Goal: Obtain resource: Obtain resource

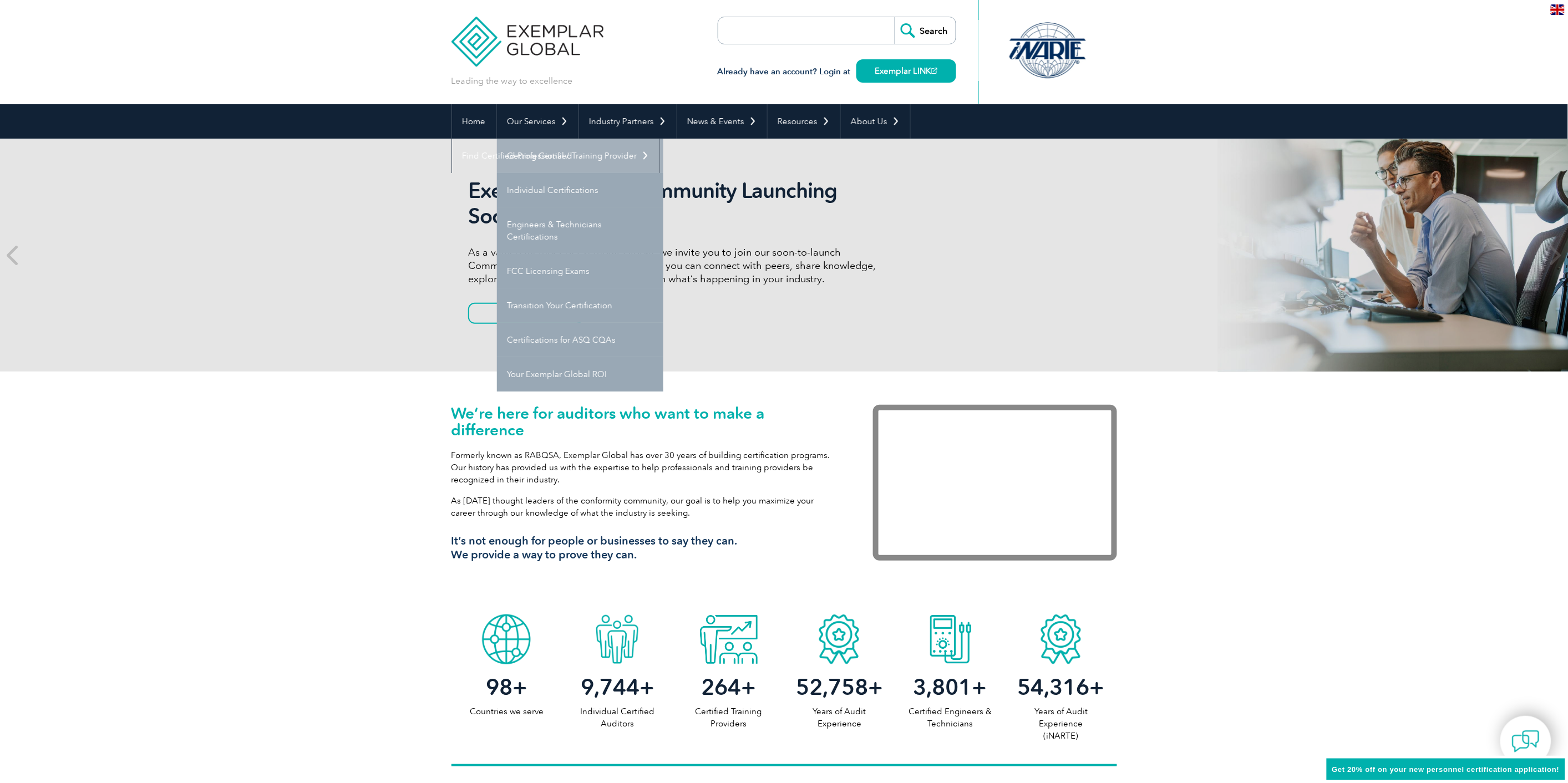
click at [587, 159] on link "Getting Certified" at bounding box center [580, 156] width 167 height 35
click at [574, 189] on link "Individual Certifications" at bounding box center [580, 190] width 167 height 35
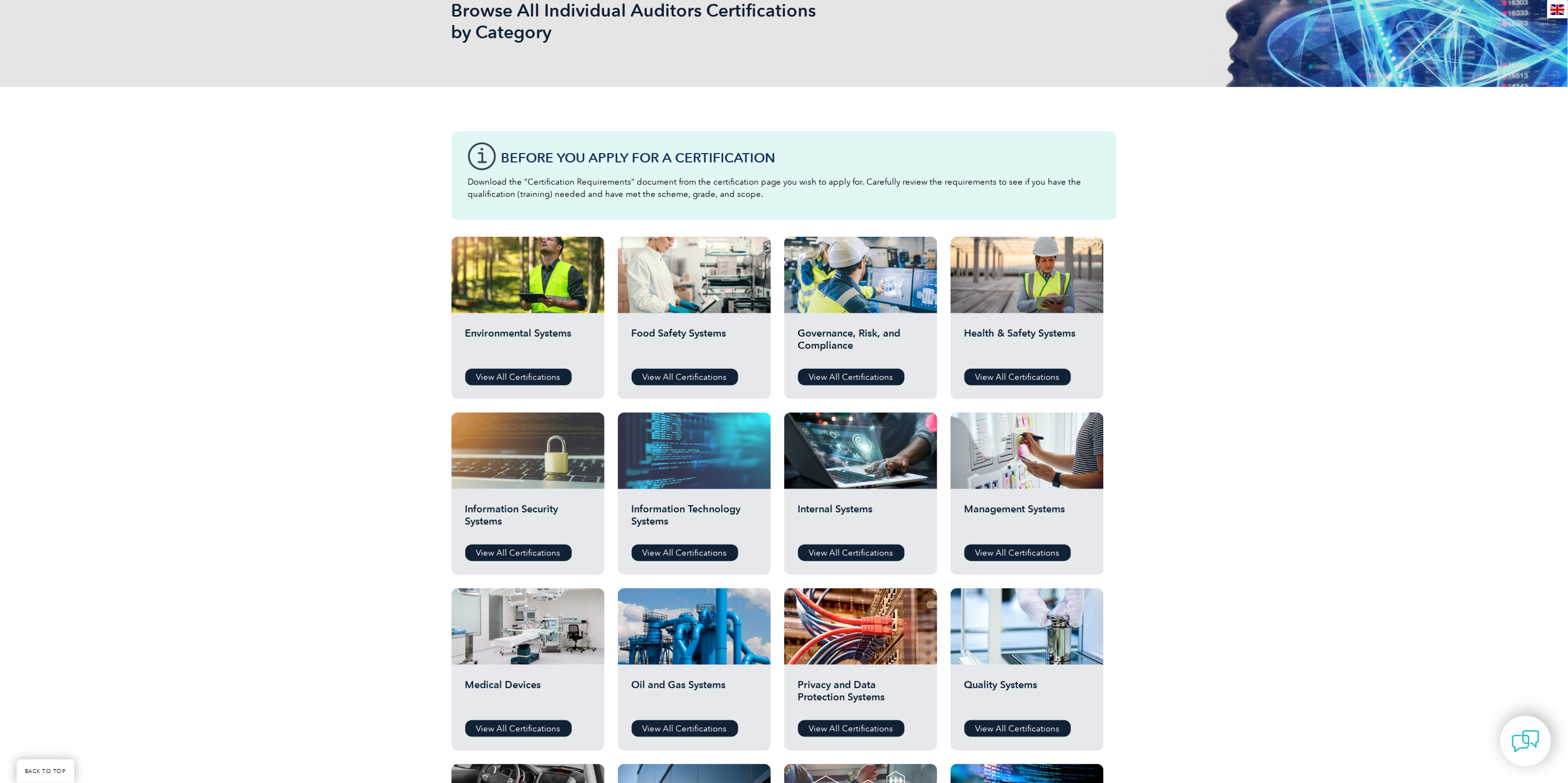
scroll to position [185, 0]
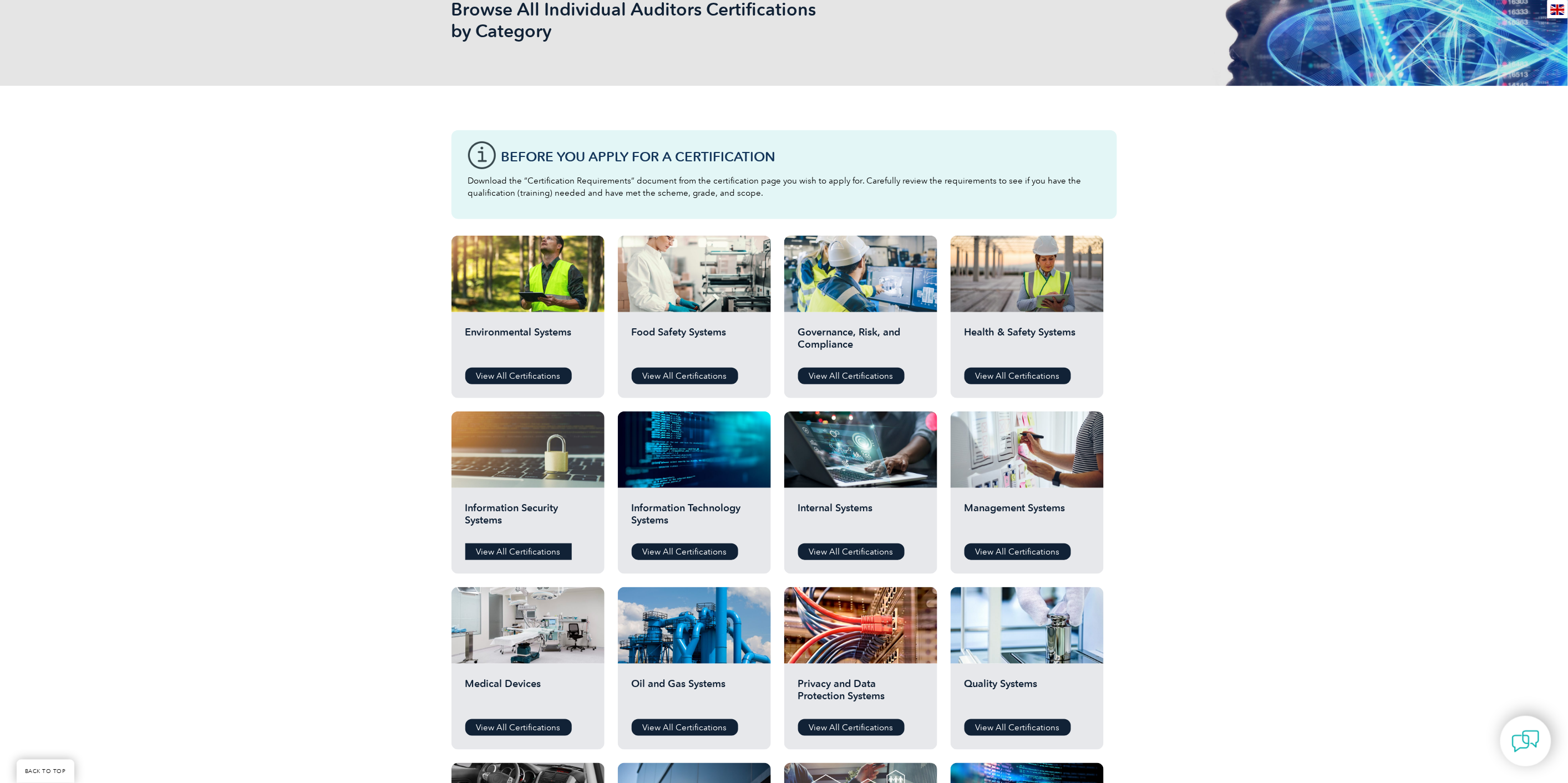
click at [555, 547] on link "View All Certifications" at bounding box center [519, 552] width 107 height 17
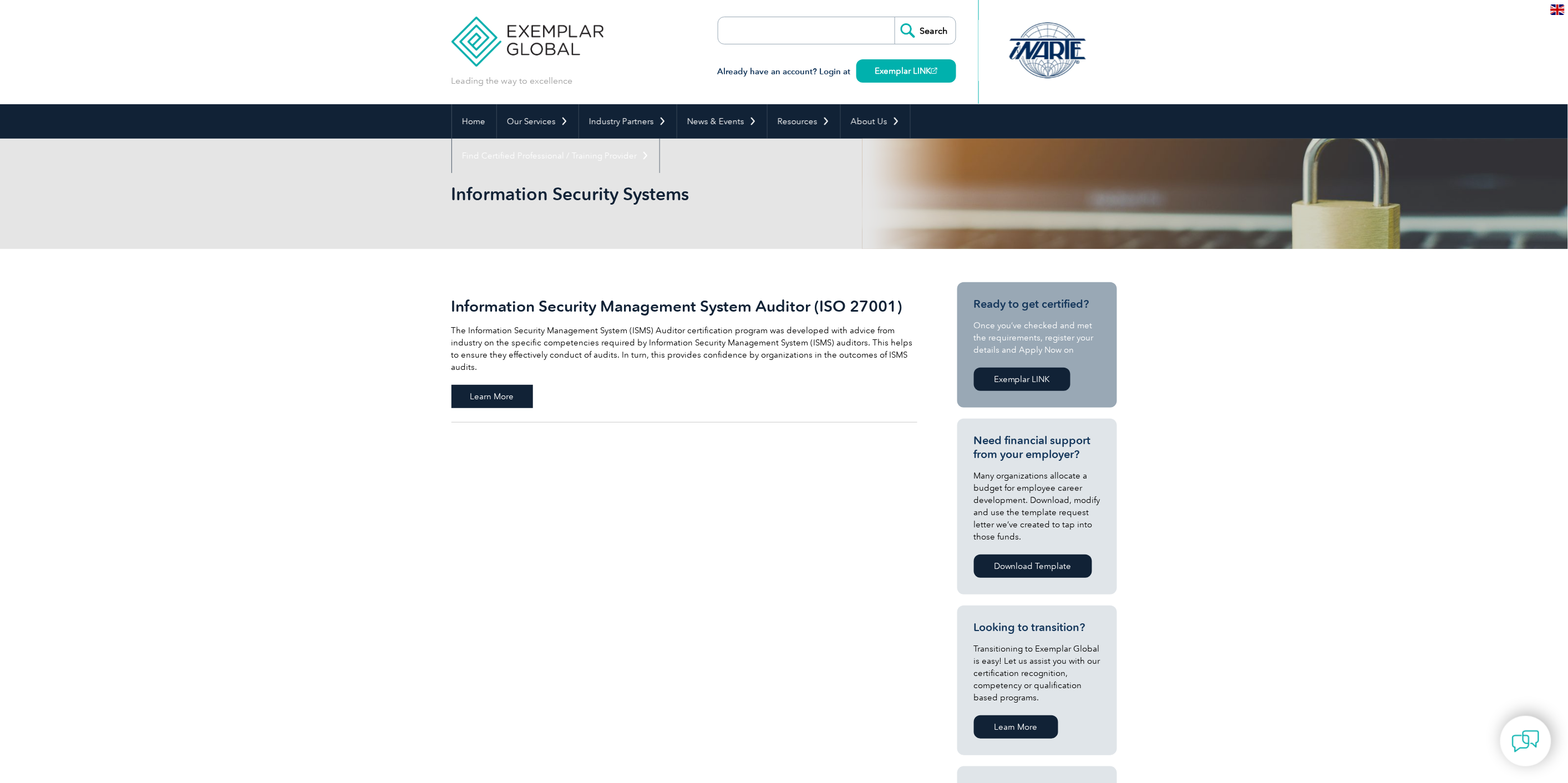
click at [499, 386] on span "Learn More" at bounding box center [492, 396] width 82 height 24
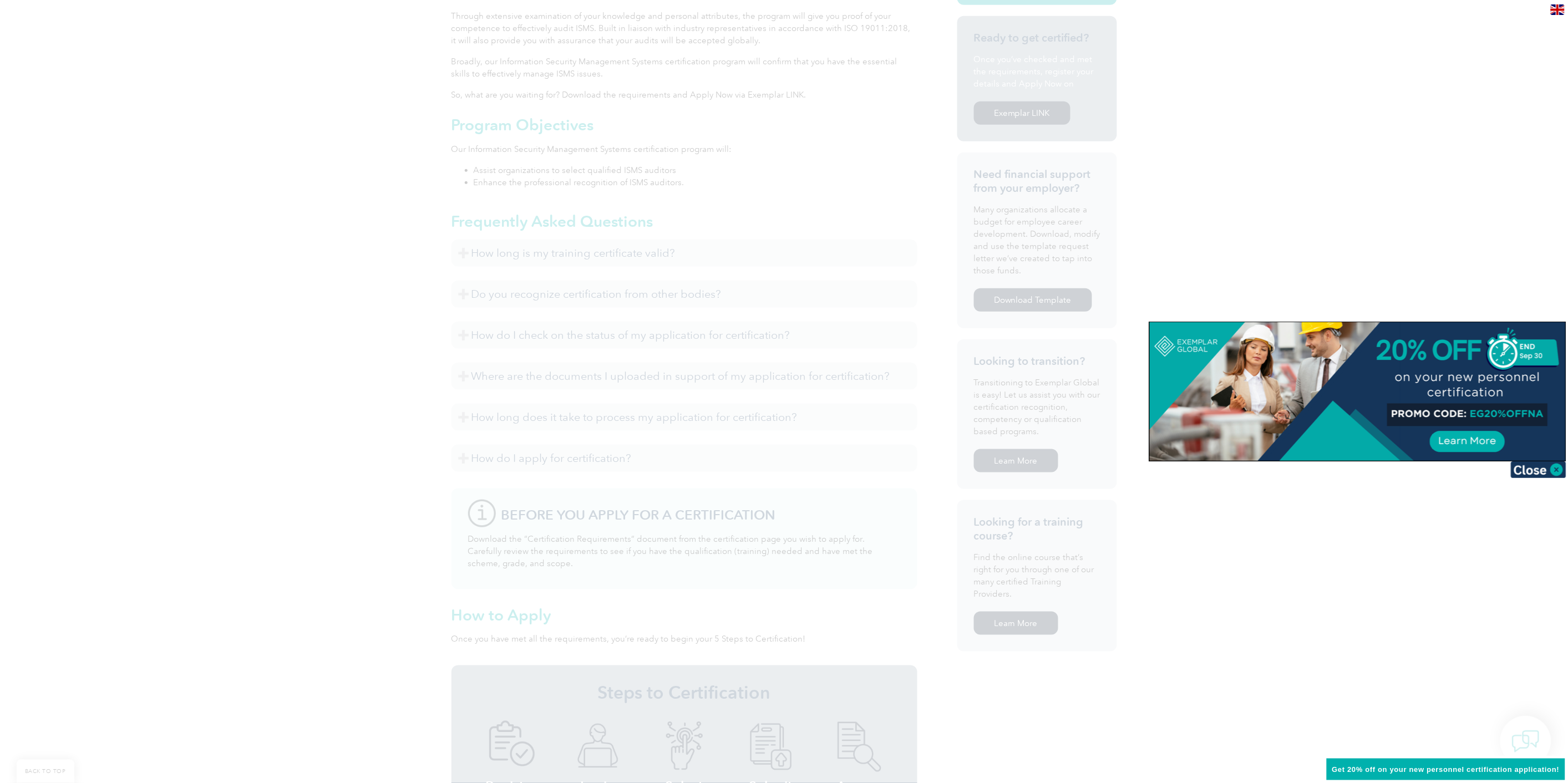
scroll to position [369, 0]
click at [1562, 470] on img at bounding box center [1538, 470] width 55 height 17
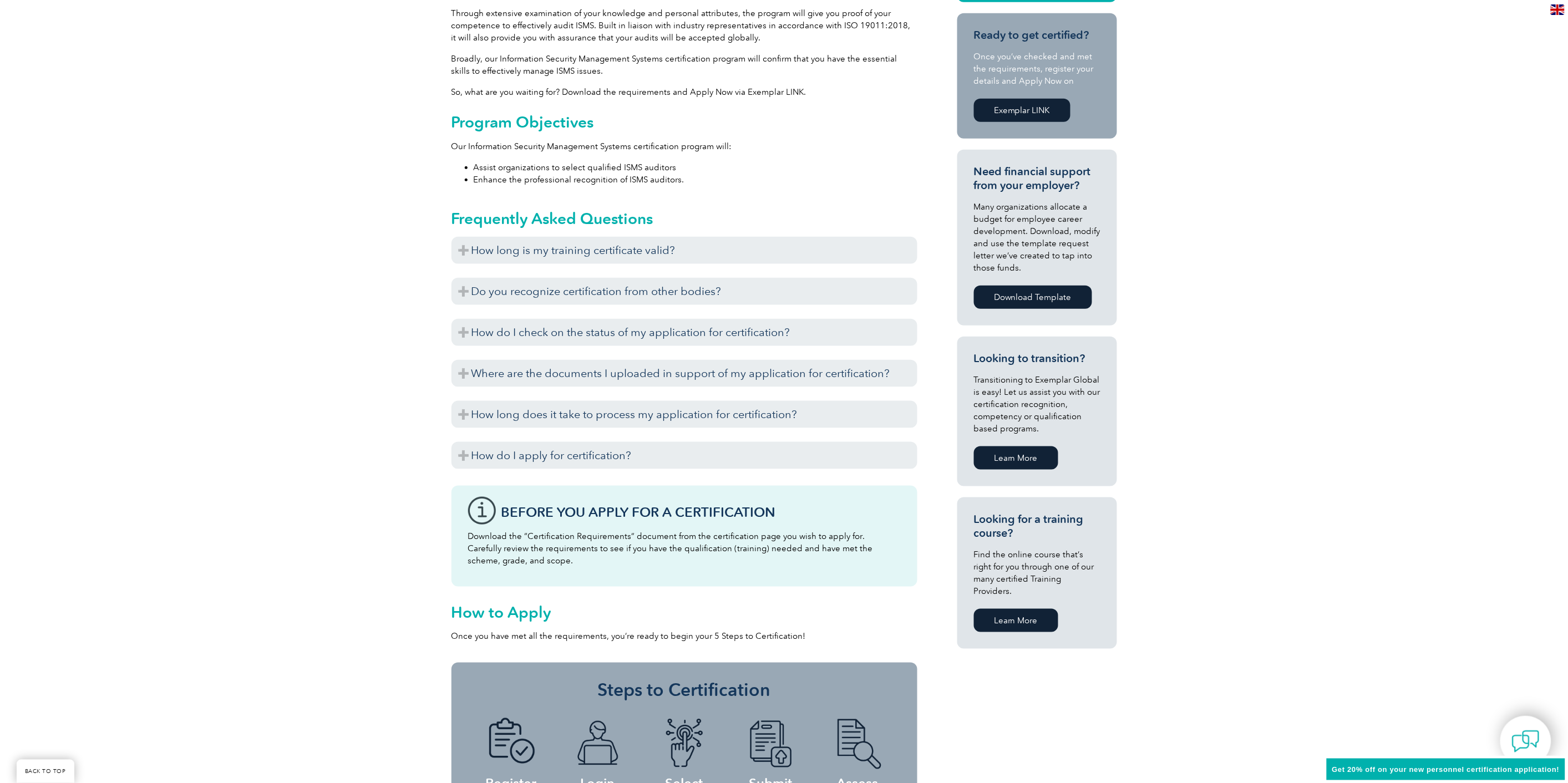
scroll to position [62, 0]
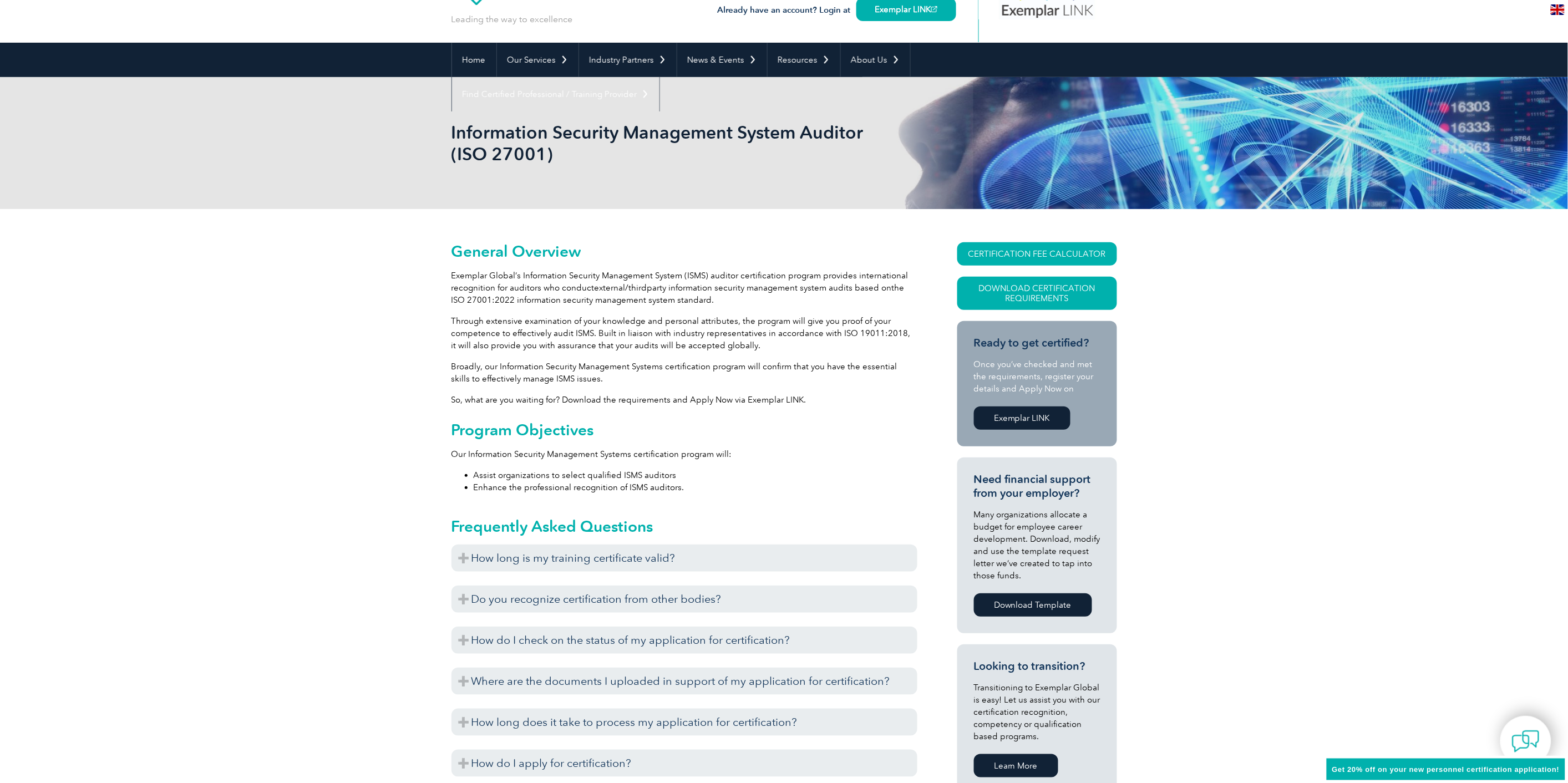
drag, startPoint x: 1066, startPoint y: 297, endPoint x: 1117, endPoint y: 220, distance: 92.4
click at [1170, 225] on div "General Overview Exemplar Global’s Information Security Management System (ISMS…" at bounding box center [784, 717] width 1568 height 1017
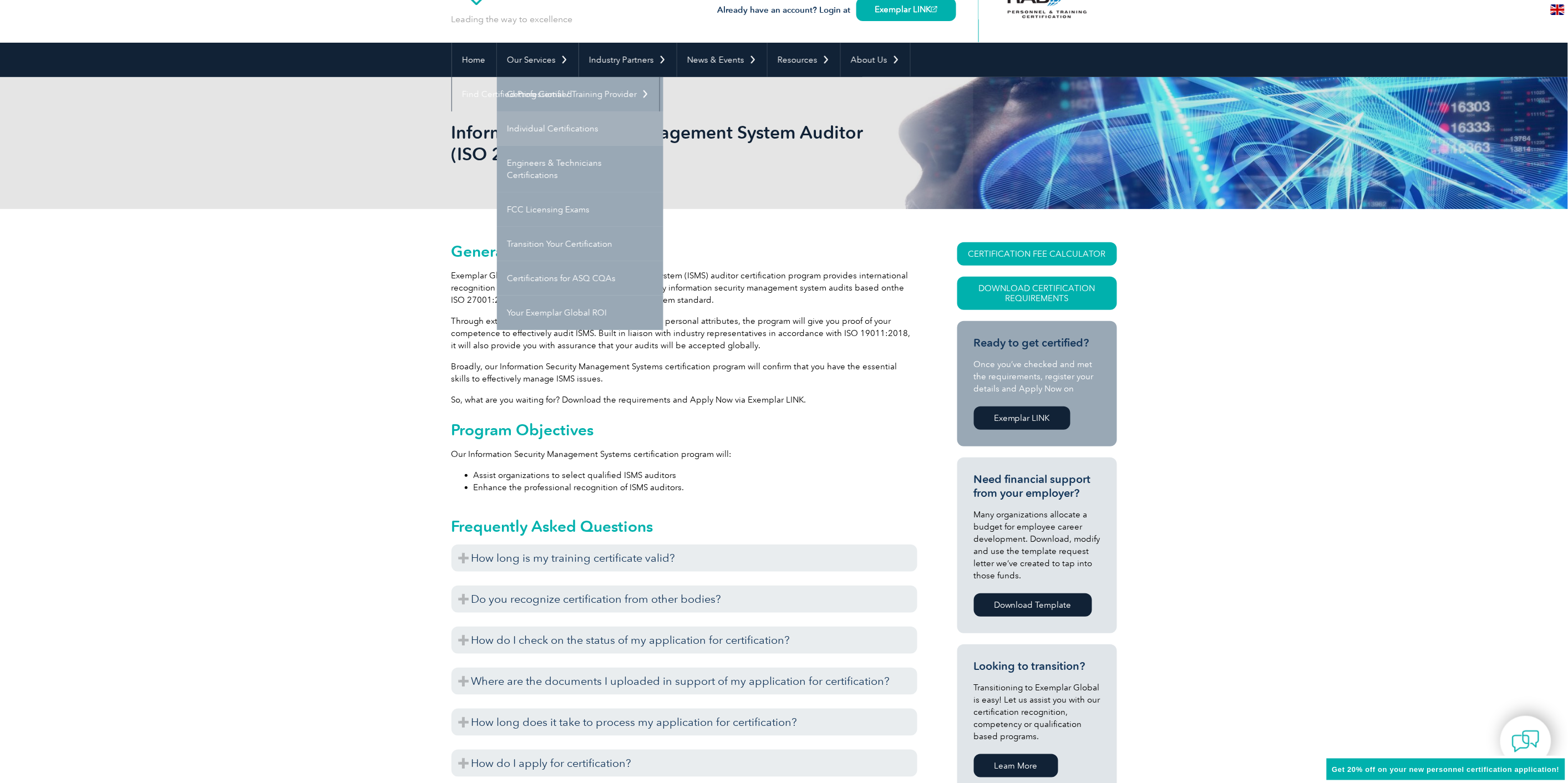
click at [569, 118] on link "Individual Certifications" at bounding box center [580, 129] width 167 height 35
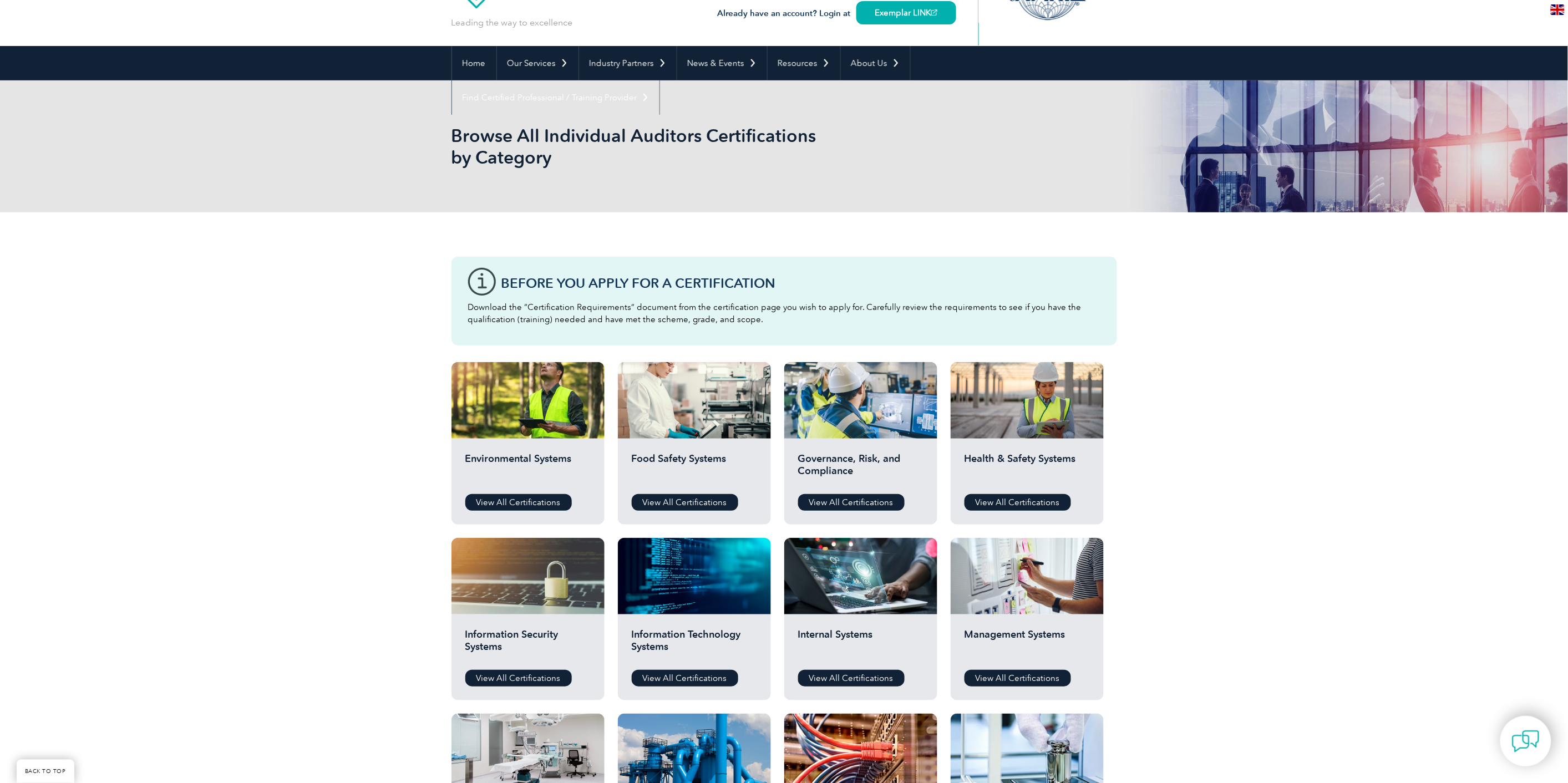
scroll to position [123, 0]
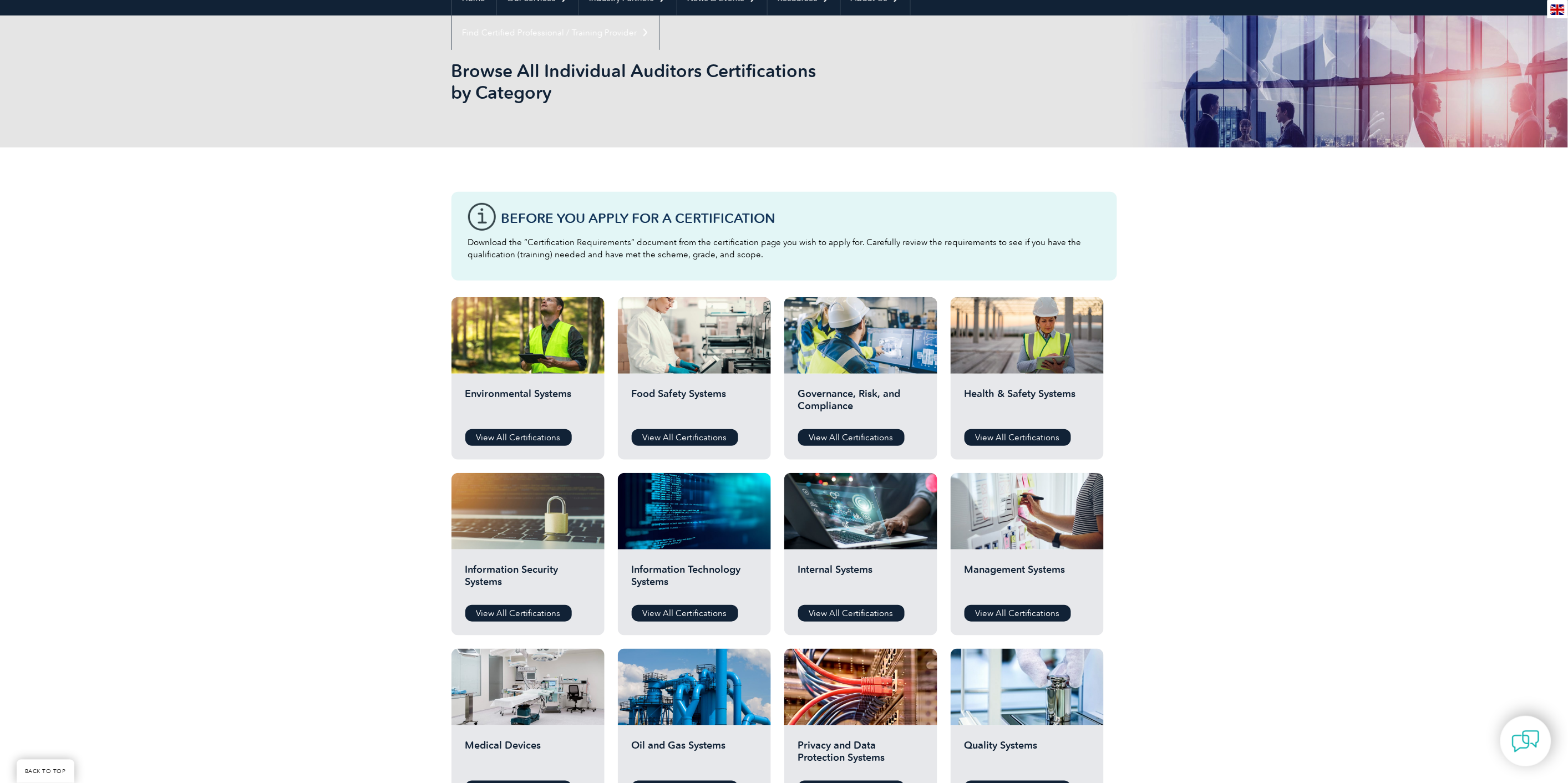
click at [1040, 425] on div "Health & Safety Systems View All Certifications" at bounding box center [1026, 416] width 153 height 86
click at [1043, 436] on link "View All Certifications" at bounding box center [1017, 438] width 107 height 17
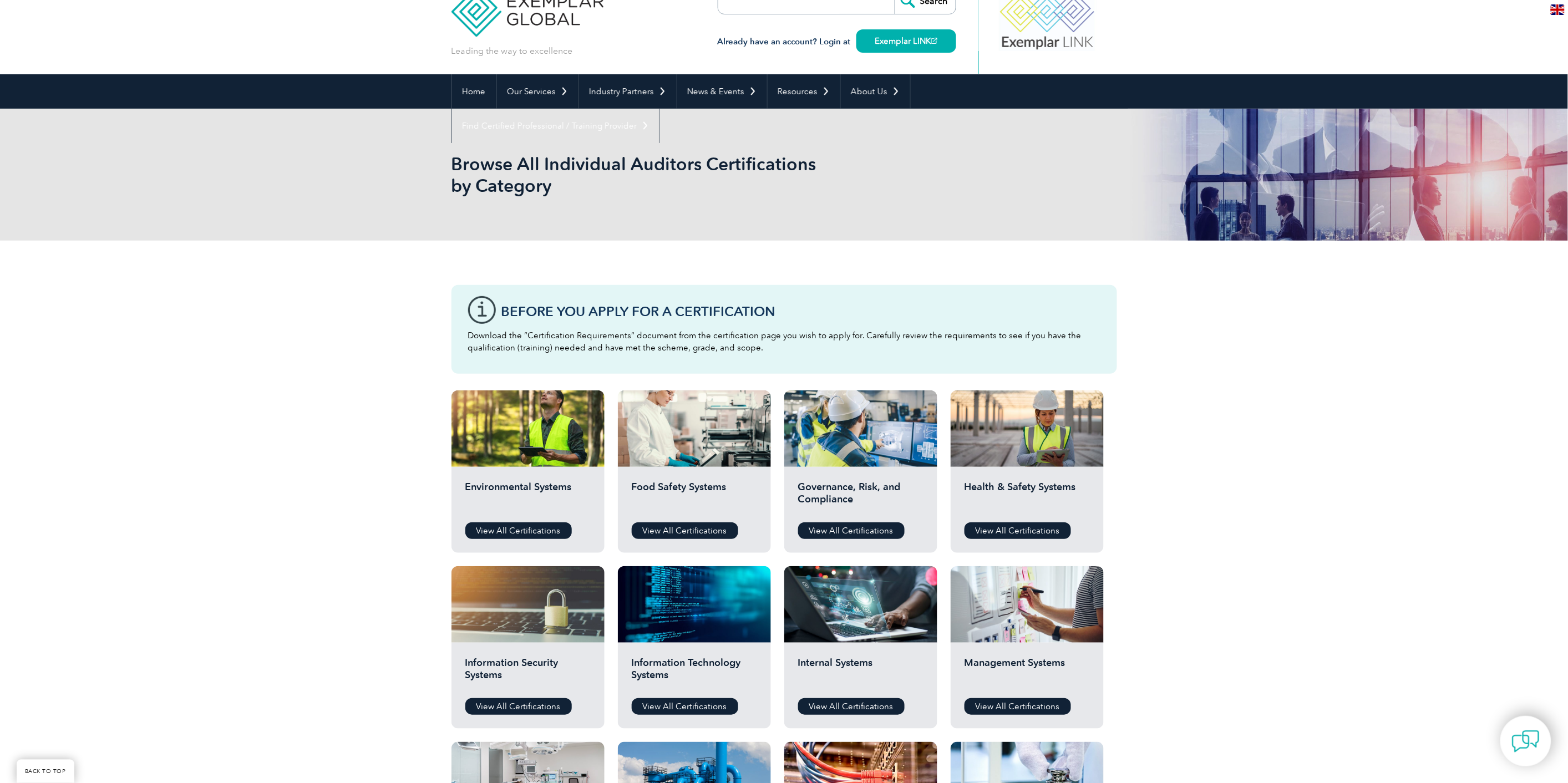
scroll to position [0, 0]
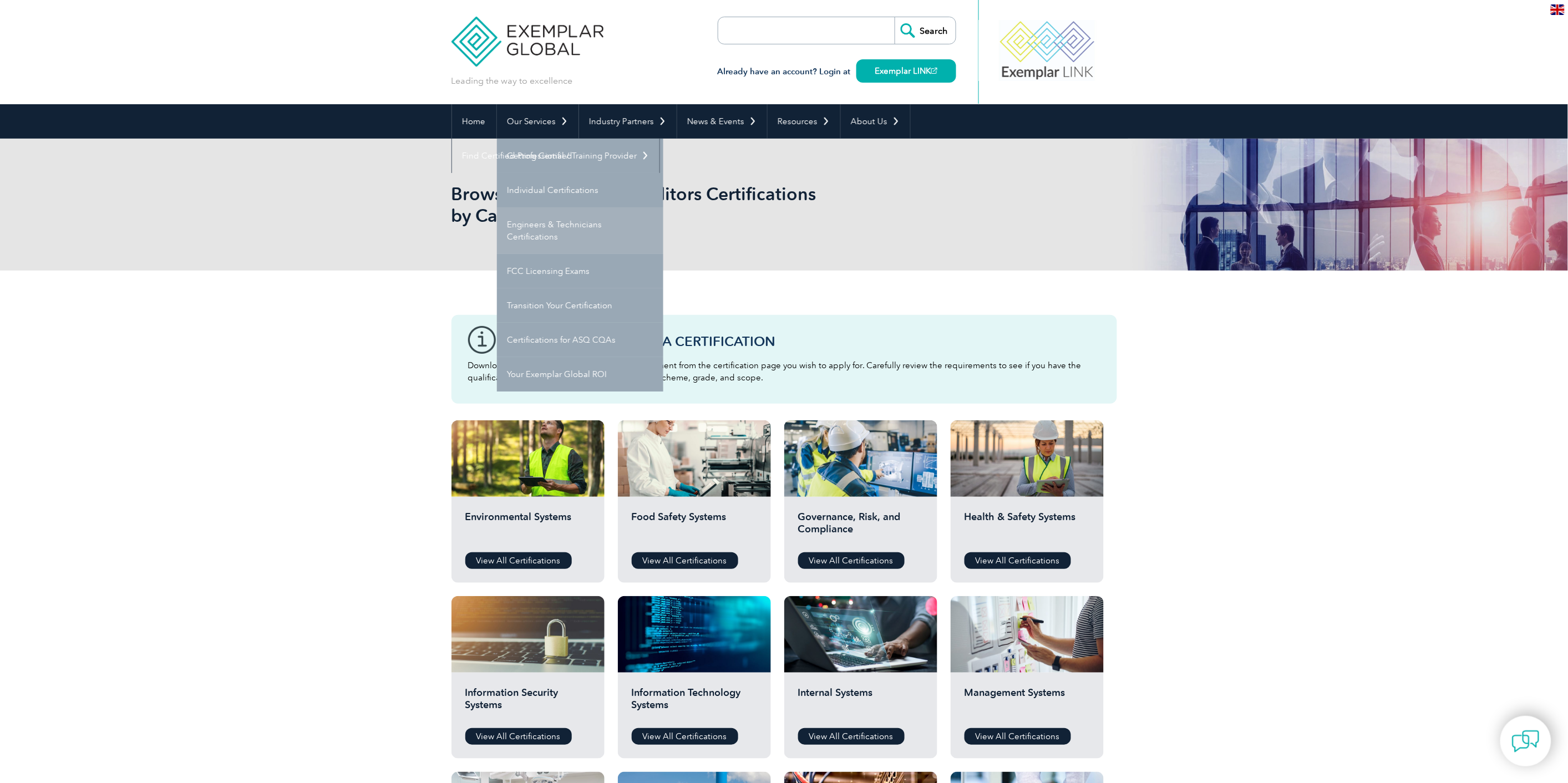
click at [578, 217] on link "Engineers & Technicians Certifications" at bounding box center [580, 230] width 167 height 46
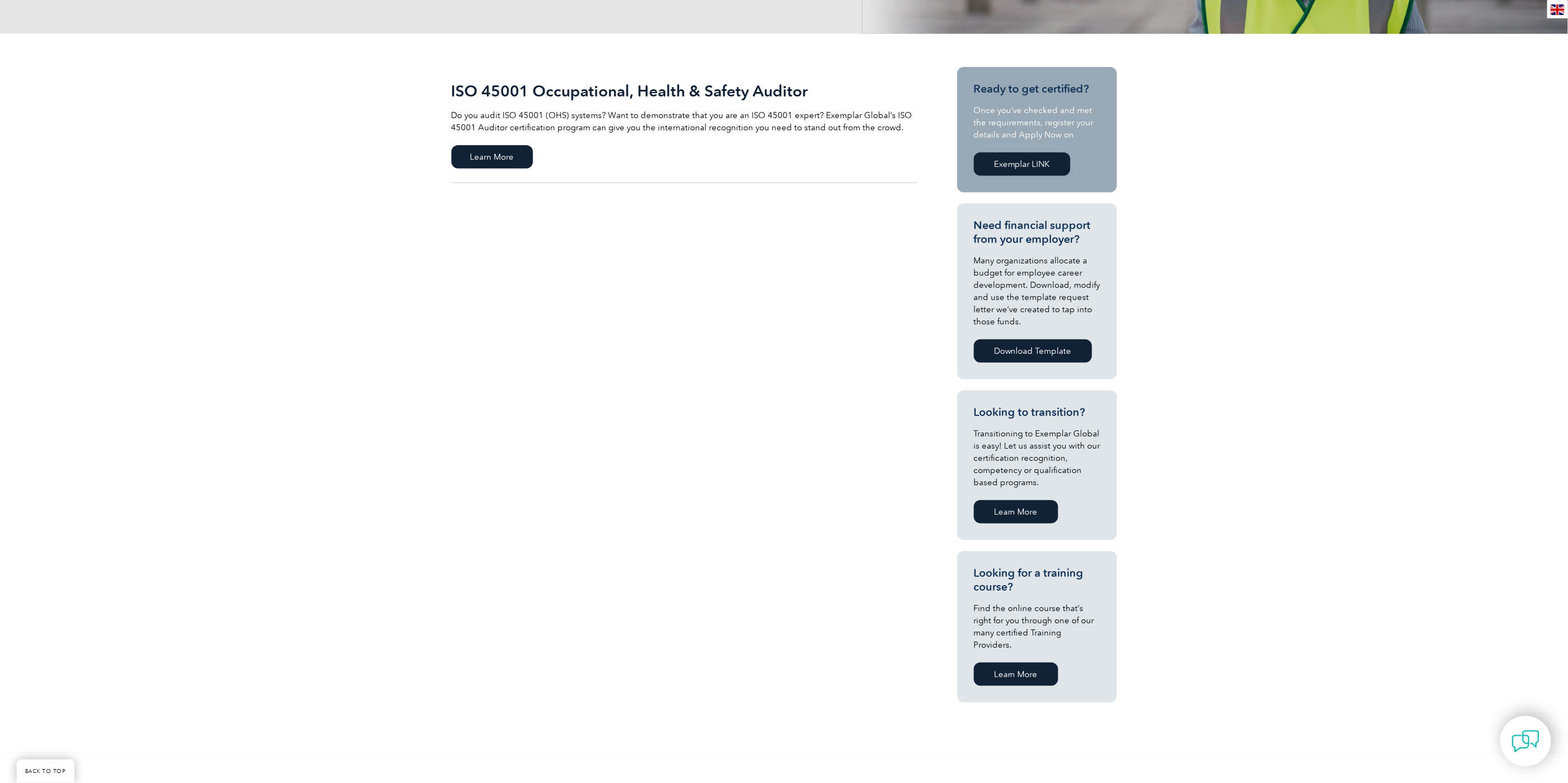
scroll to position [62, 0]
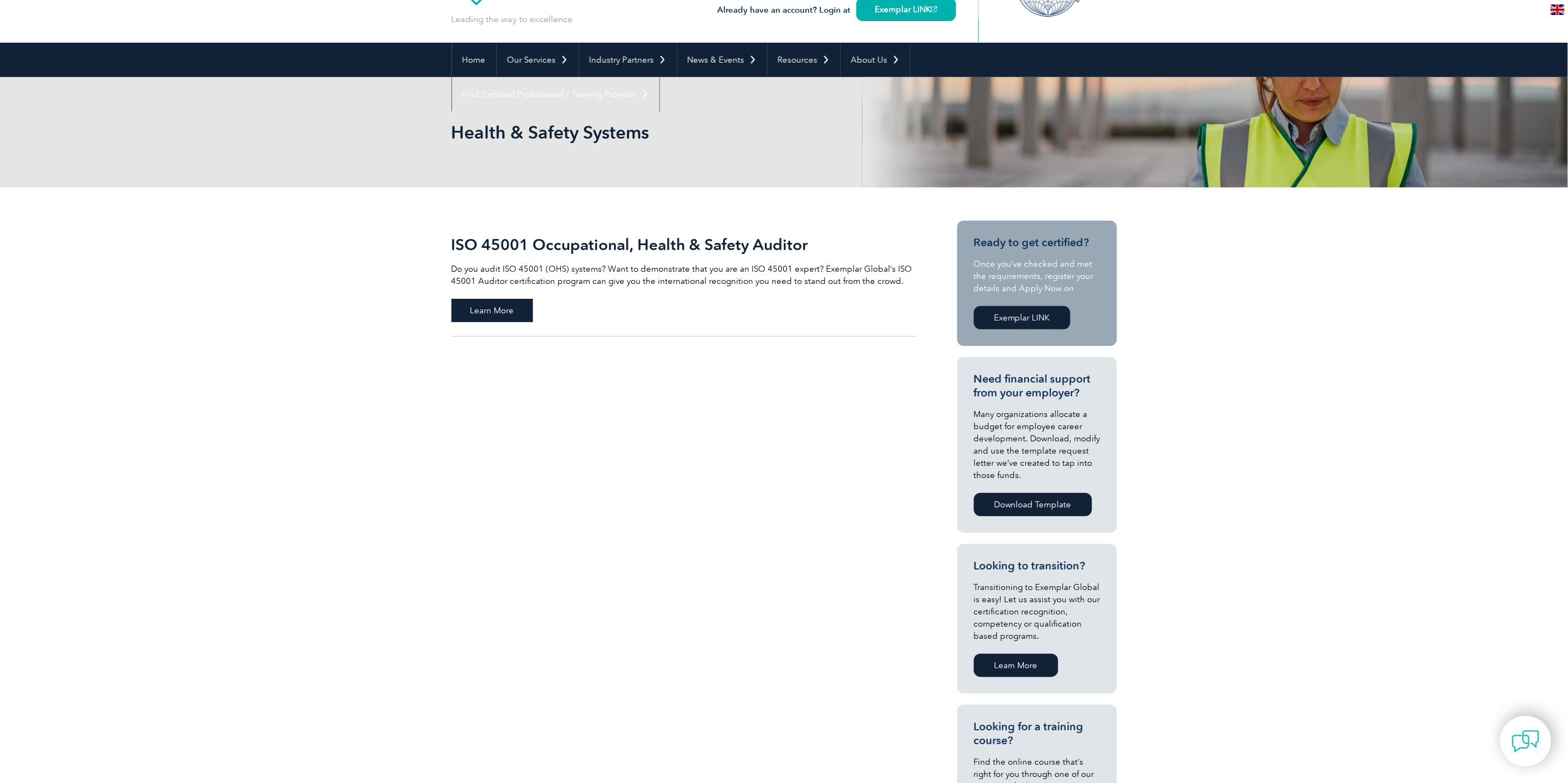
click at [502, 301] on span "Learn More" at bounding box center [492, 311] width 82 height 24
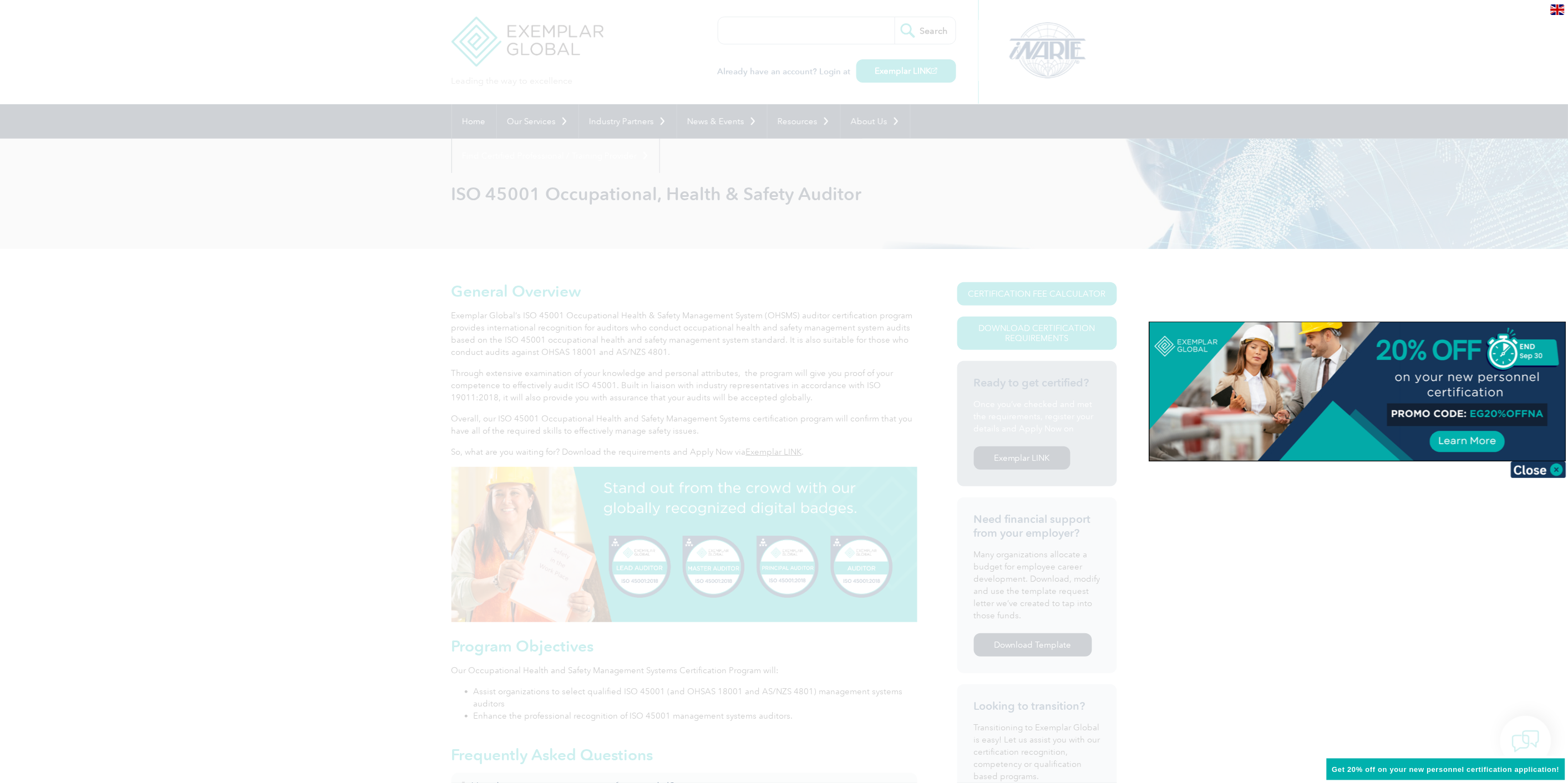
click at [1201, 223] on div at bounding box center [784, 392] width 1568 height 783
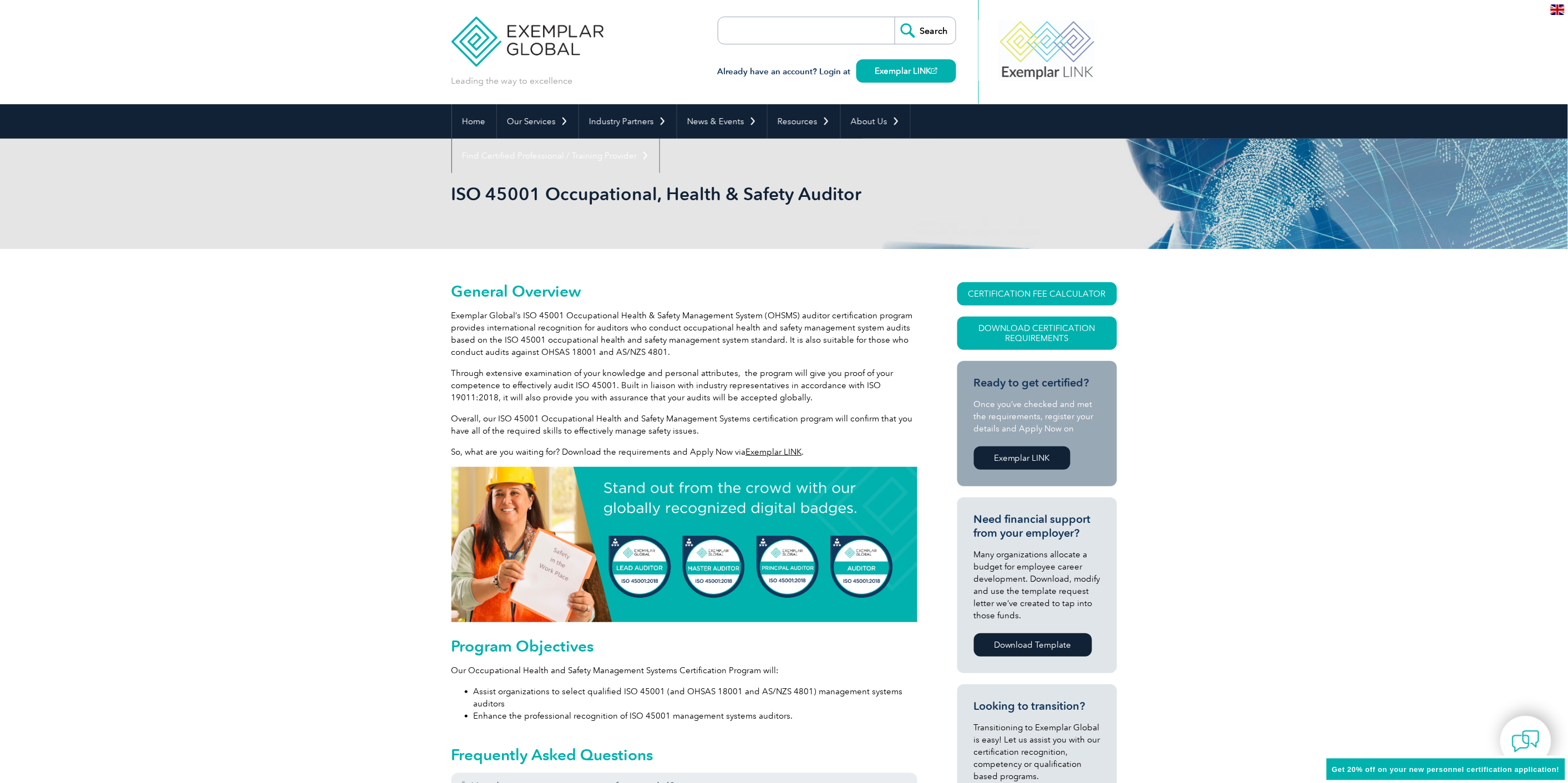
drag, startPoint x: 1035, startPoint y: 295, endPoint x: 1134, endPoint y: 329, distance: 104.7
click at [1215, 242] on div "ISO 45001 Occupational, Health & Safety Auditor" at bounding box center [784, 194] width 1568 height 111
click at [671, 190] on h1 "ISO 45001 Occupational, Health & Safety Auditor" at bounding box center [665, 194] width 426 height 21
click at [670, 194] on h1 "ISO 45001 Occupational, Health & Safety Auditor" at bounding box center [665, 194] width 426 height 21
drag, startPoint x: 672, startPoint y: 196, endPoint x: 1012, endPoint y: 254, distance: 344.9
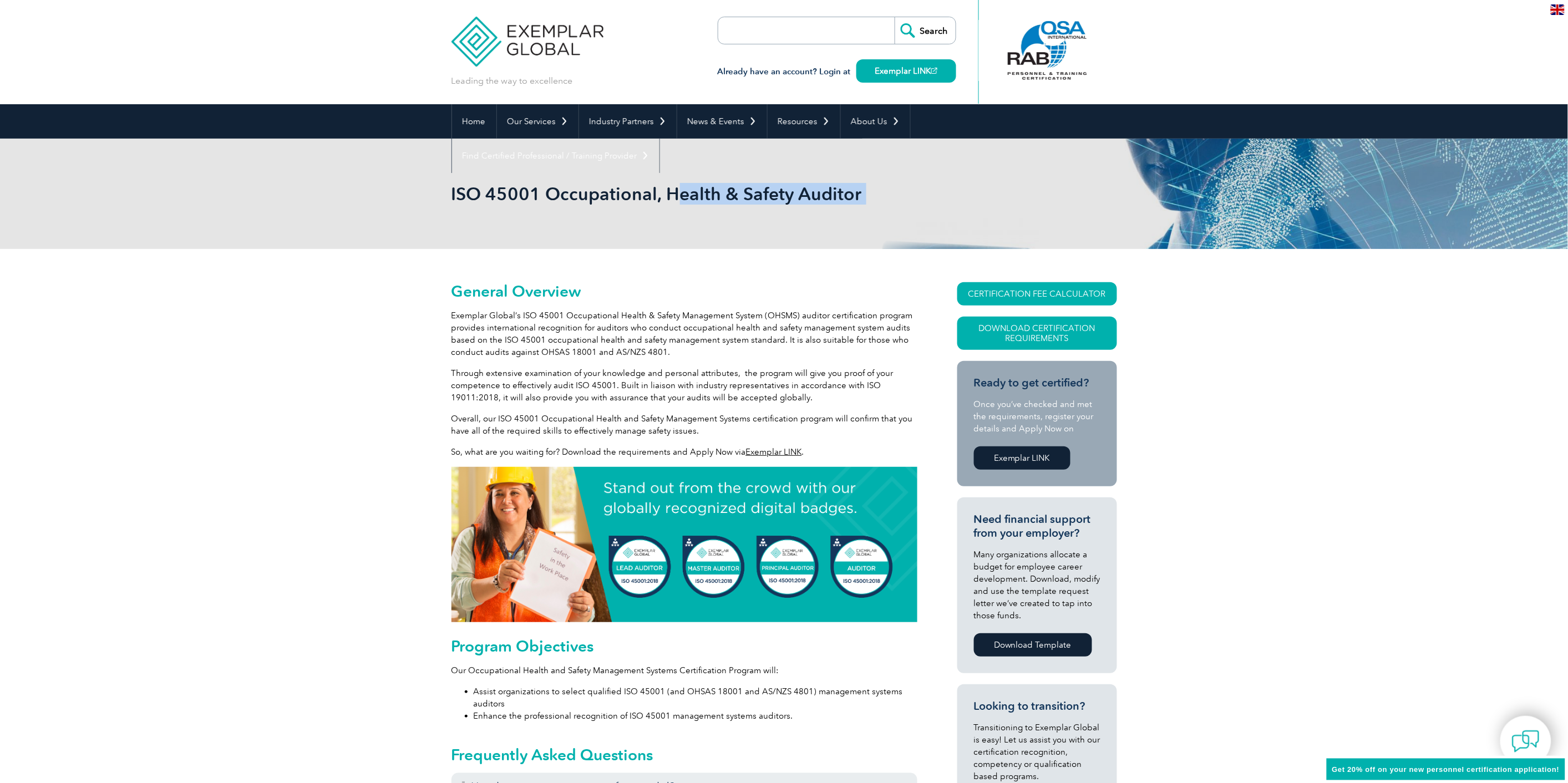
click at [994, 235] on div "ISO 45001 Occupational, Health & Safety Auditor" at bounding box center [784, 194] width 665 height 111
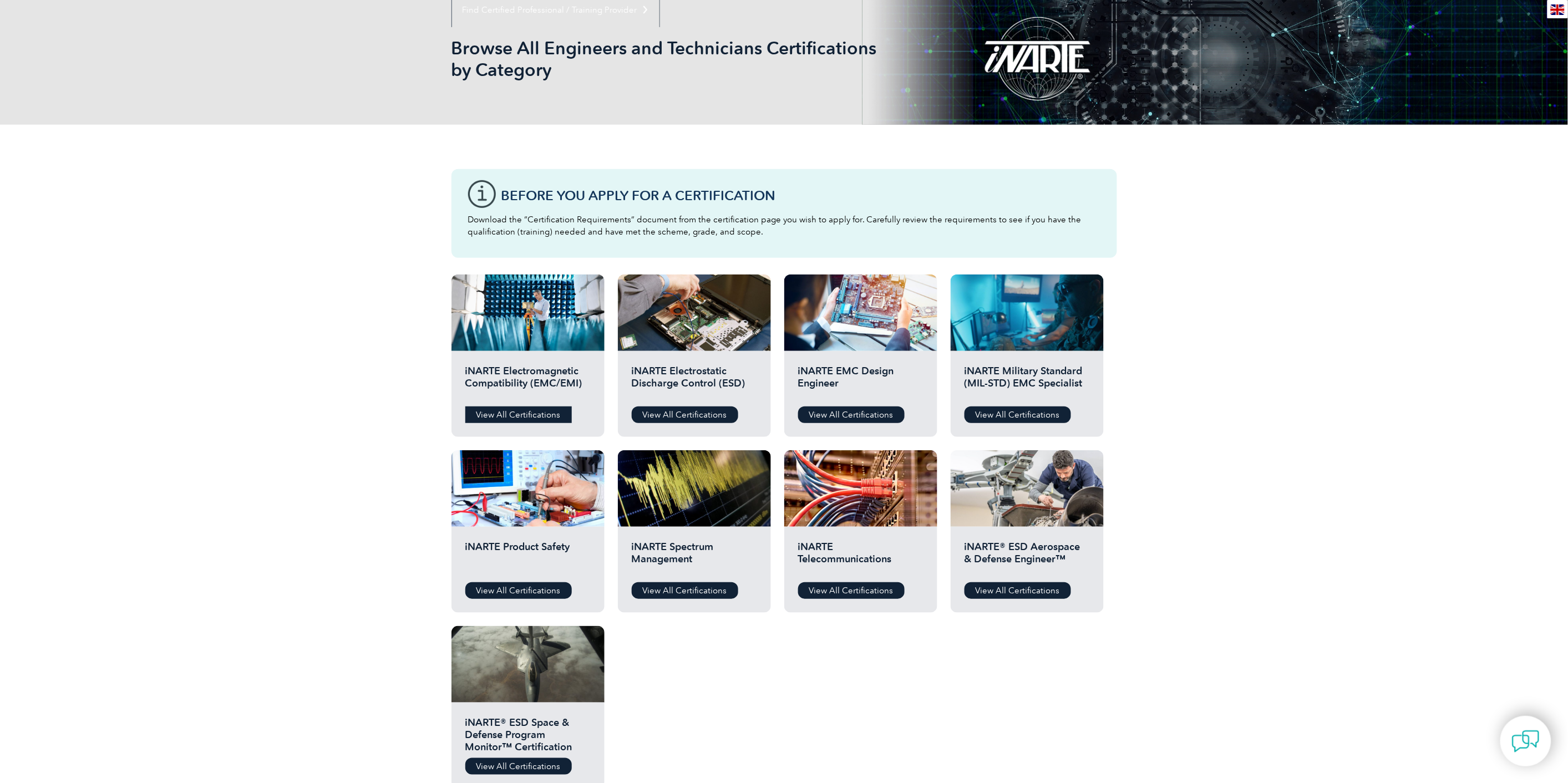
scroll to position [185, 0]
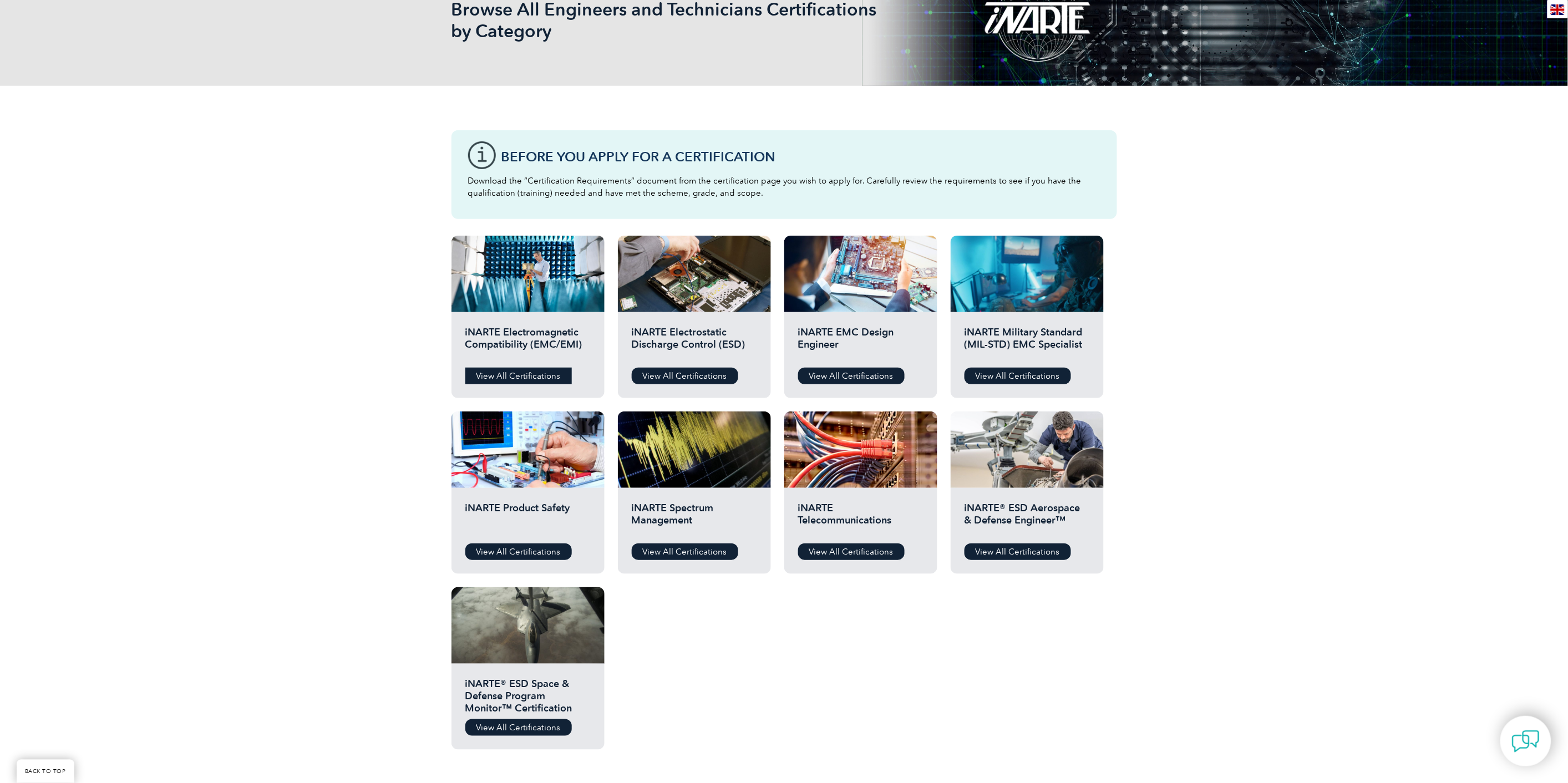
click at [546, 380] on link "View All Certifications" at bounding box center [519, 376] width 107 height 17
click at [708, 379] on link "View All Certifications" at bounding box center [685, 376] width 107 height 17
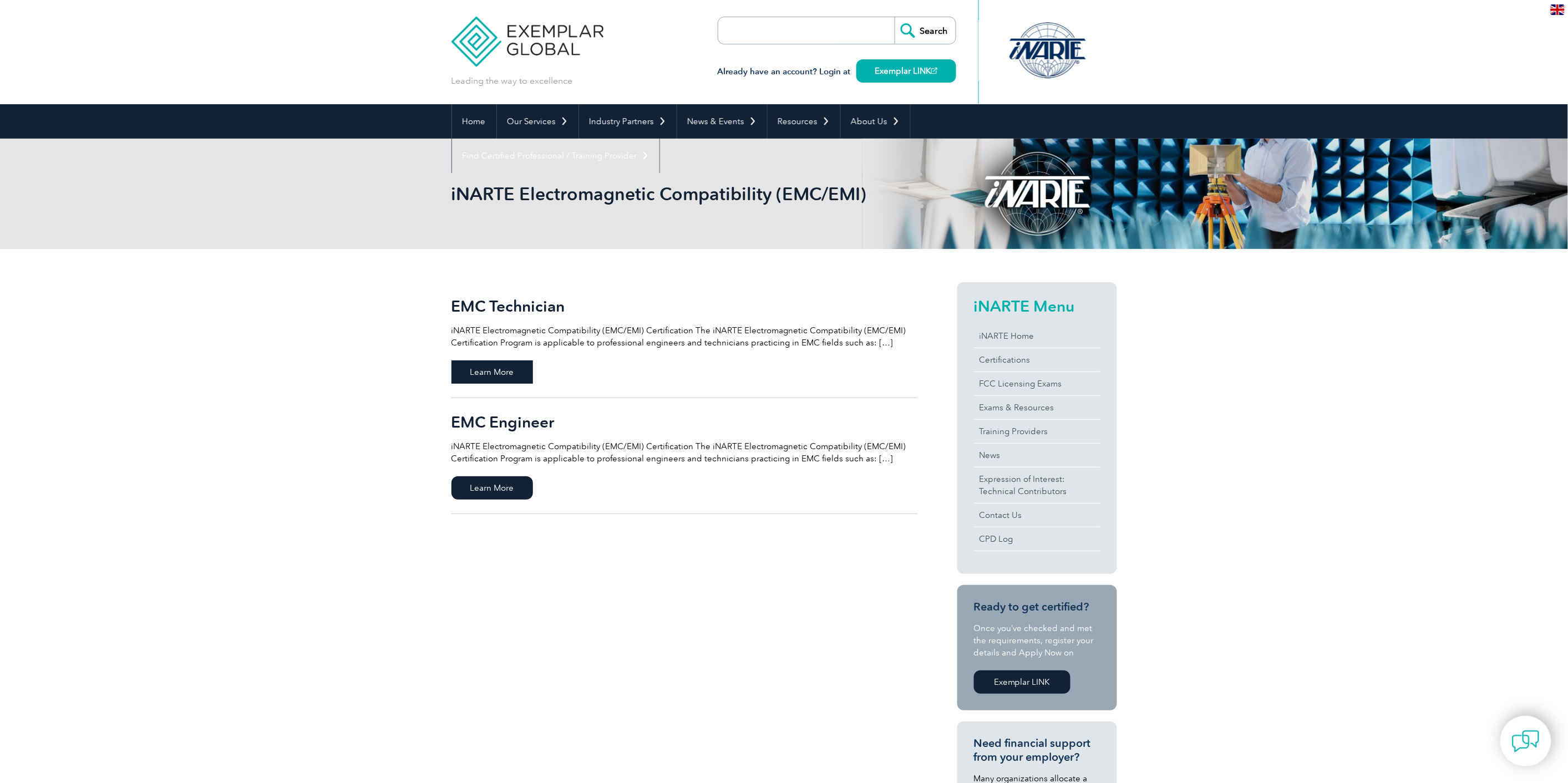
click at [486, 368] on span "Learn More" at bounding box center [492, 372] width 82 height 24
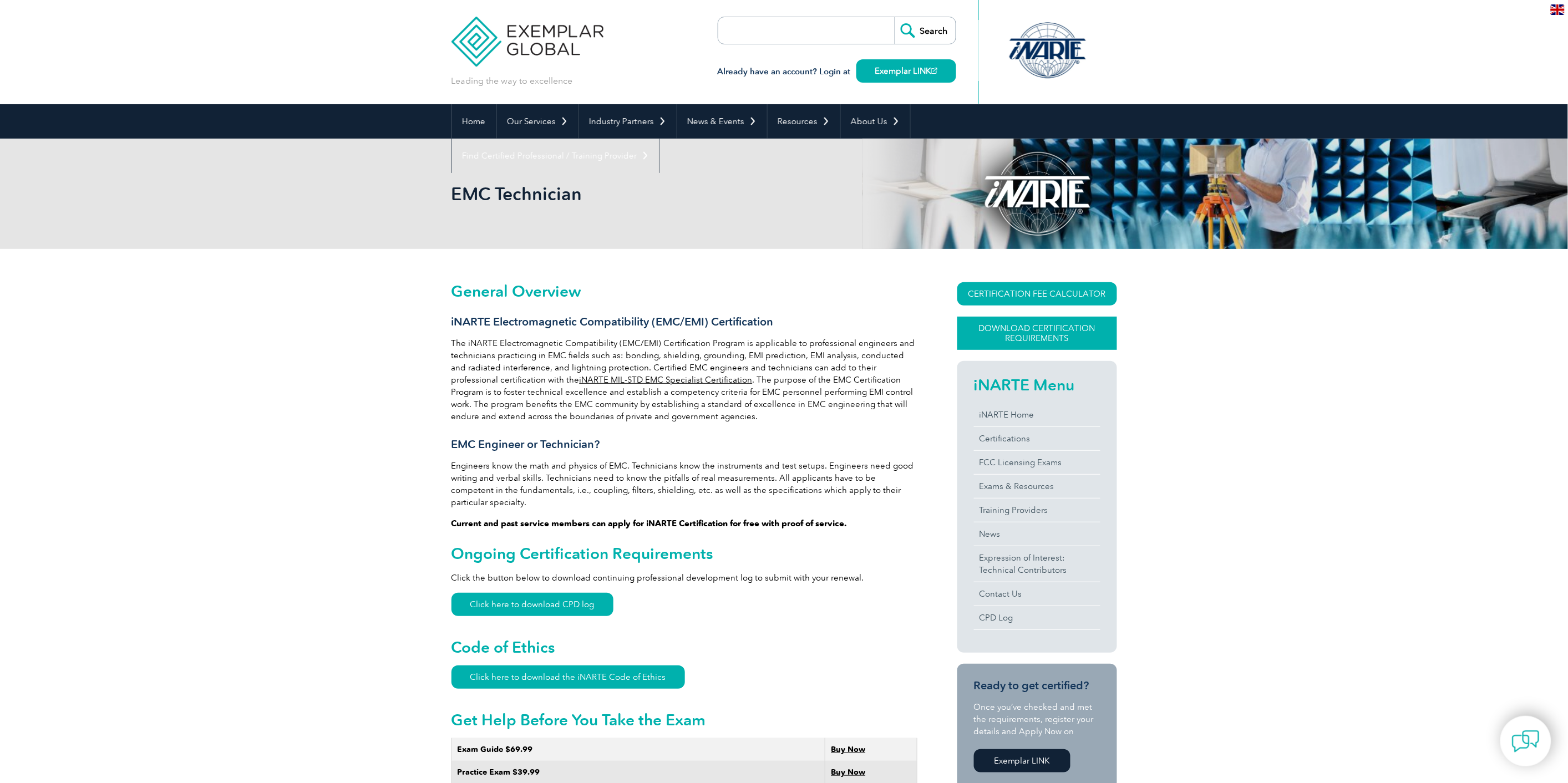
drag, startPoint x: 1067, startPoint y: 330, endPoint x: 999, endPoint y: 317, distance: 69.2
click at [999, 312] on div "CERTIFICATION FEE CALCULATOR Application Fee Certification Fee Annual Renewal F…" at bounding box center [1037, 322] width 160 height 79
click at [1000, 324] on link "Download Certification Requirements" at bounding box center [1037, 333] width 160 height 33
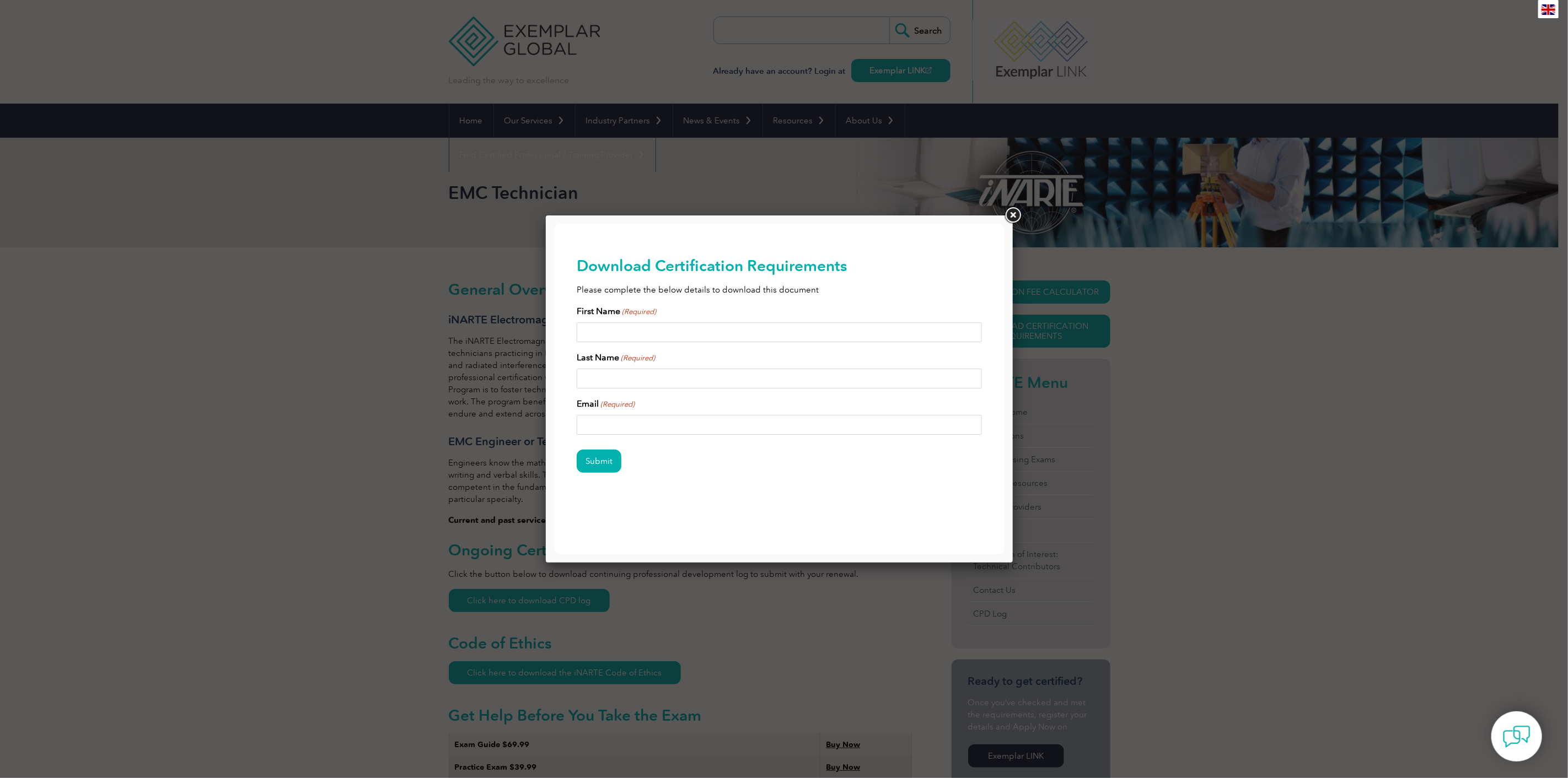
click at [624, 330] on input "First Name (Required)" at bounding box center [778, 331] width 405 height 20
type input "jamie"
type input "h"
click at [641, 379] on input "grab" at bounding box center [778, 378] width 405 height 20
type input "grav"
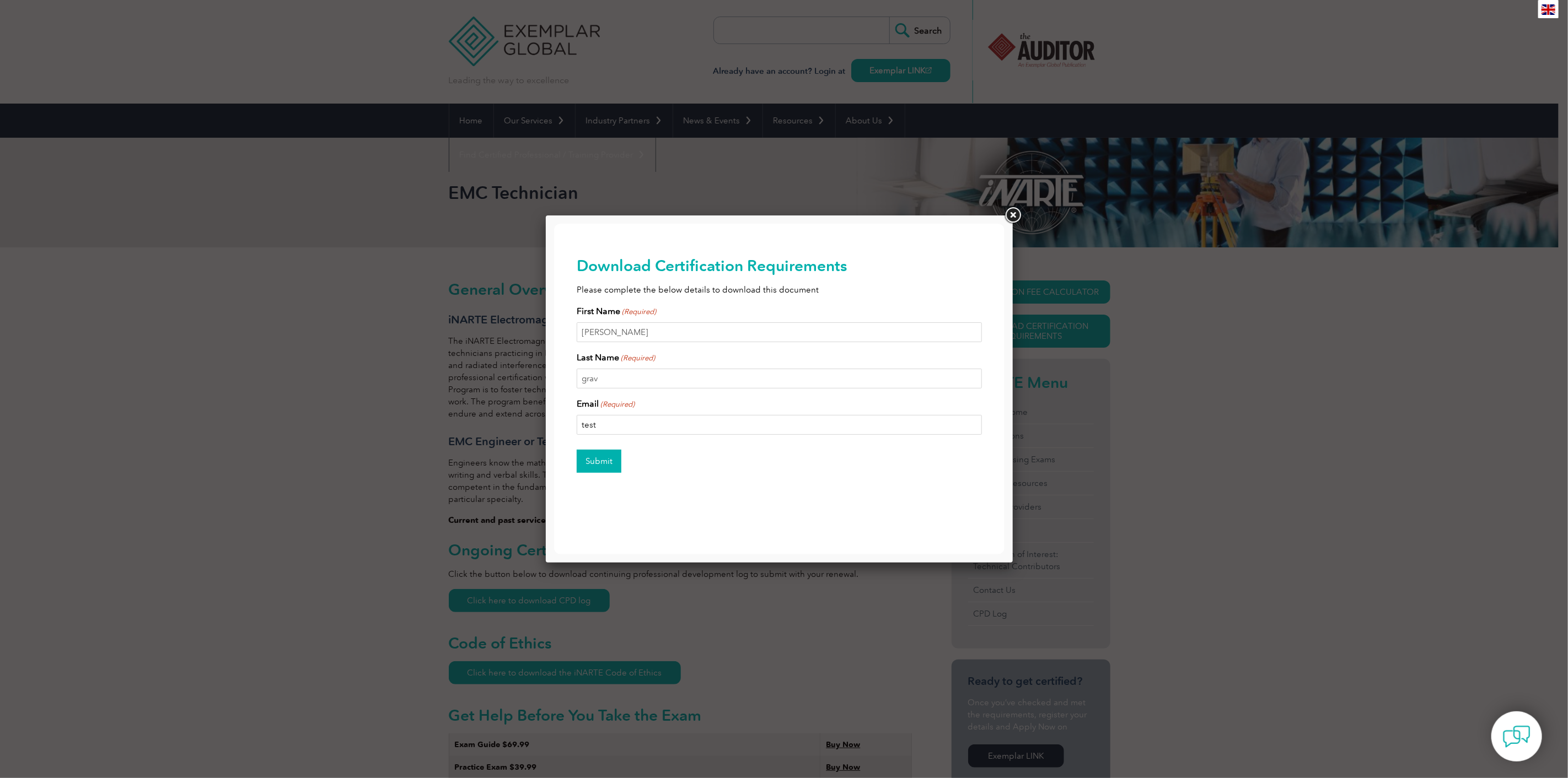
type input "test"
click at [607, 465] on input "Submit" at bounding box center [598, 460] width 45 height 23
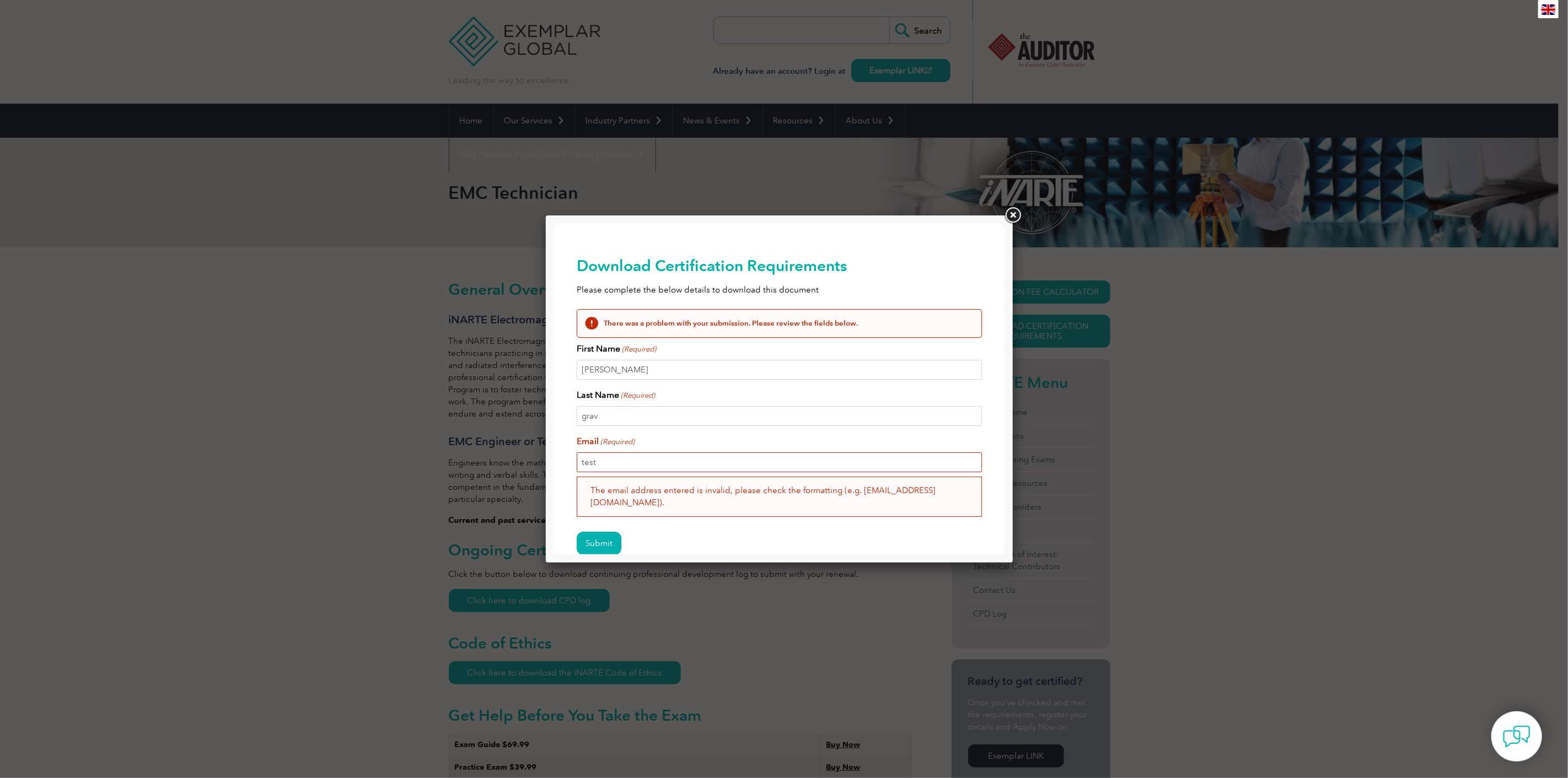
click at [690, 320] on h2 "There was a problem with your submission. Please review the fields below." at bounding box center [787, 323] width 369 height 10
click at [651, 454] on input "test" at bounding box center [778, 461] width 405 height 20
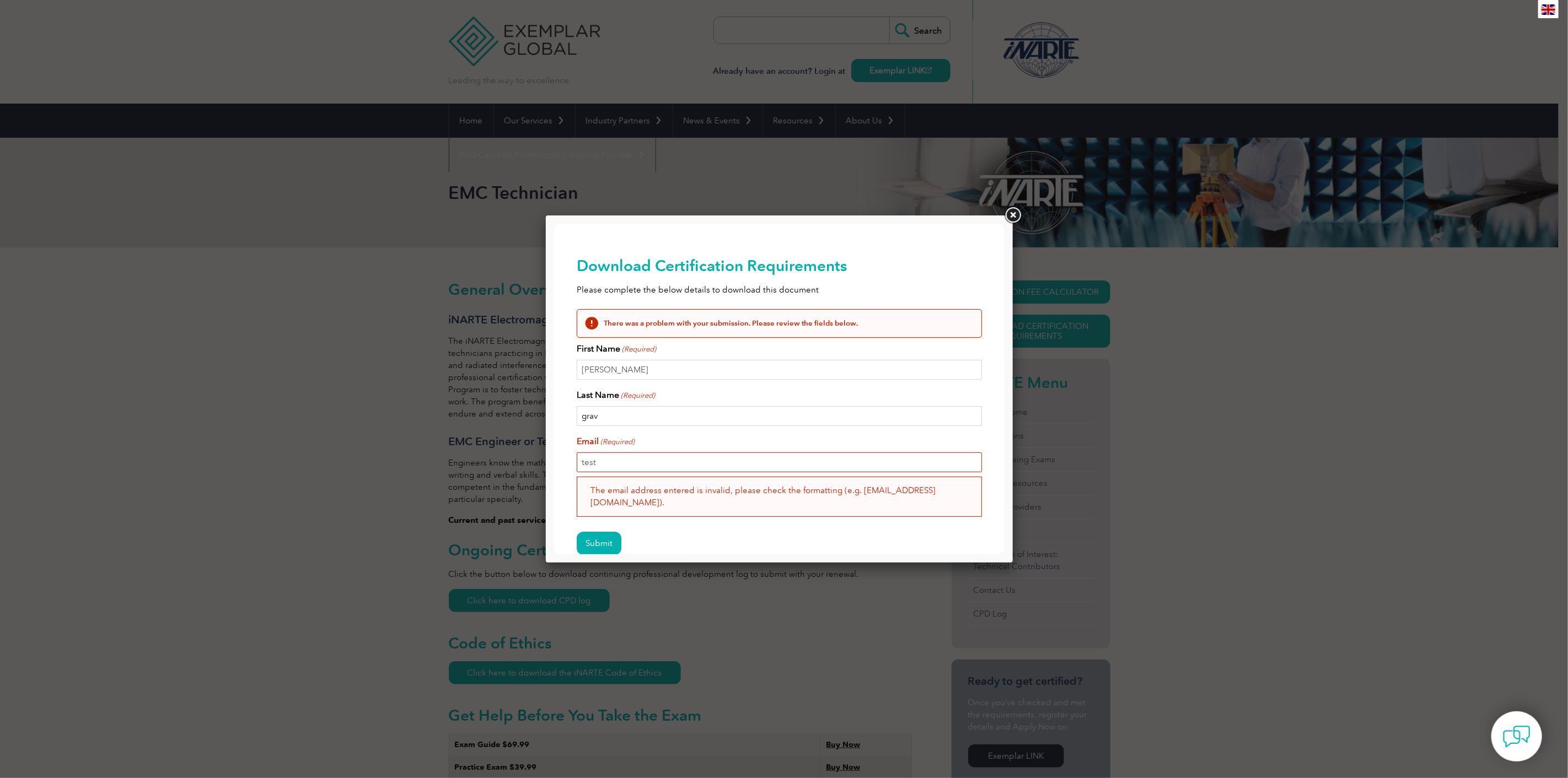
click at [636, 416] on input "grav" at bounding box center [778, 415] width 405 height 20
type input "[PERSON_NAME]"
click at [601, 456] on input "[EMAIL_ADDRESS][DOMAIN_NAME]" at bounding box center [778, 461] width 405 height 20
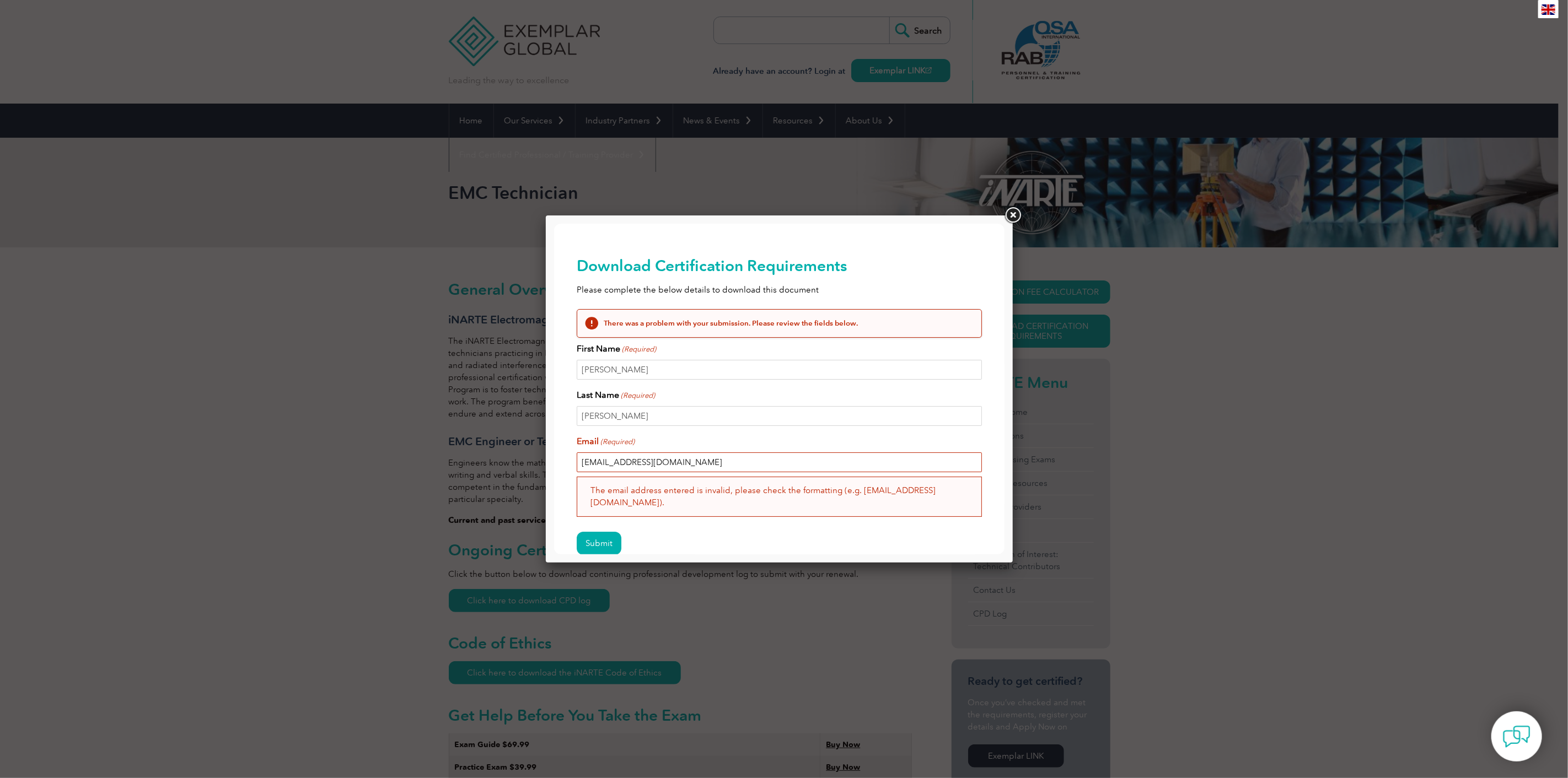
type input "[EMAIL_ADDRESS][DOMAIN_NAME]"
click at [576, 520] on div "Submit" at bounding box center [778, 544] width 405 height 48
click at [587, 531] on input "Submit" at bounding box center [598, 543] width 45 height 23
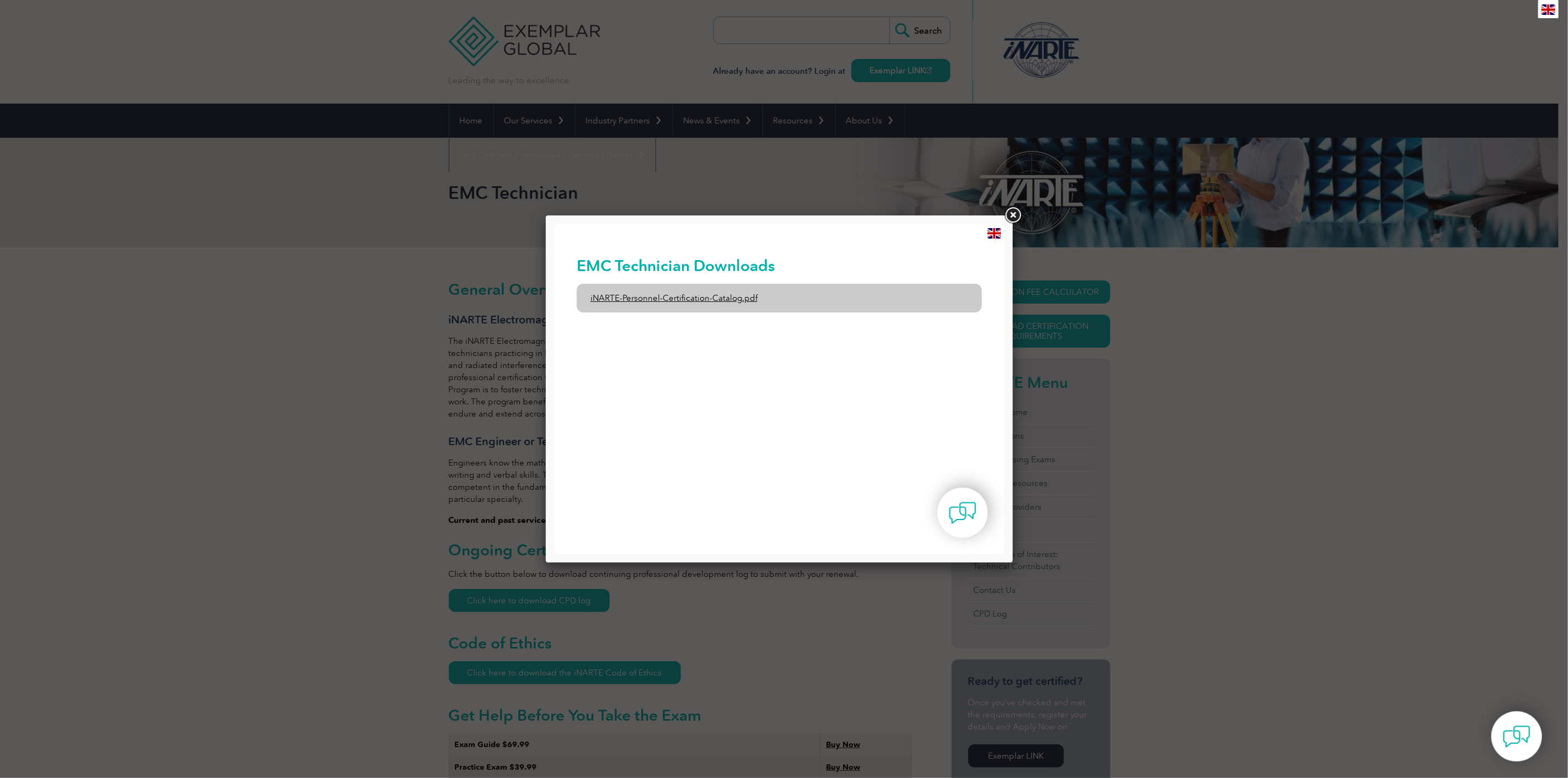
click at [726, 298] on link "iNARTE-Personnel-Certification-Catalog.pdf" at bounding box center [778, 298] width 405 height 29
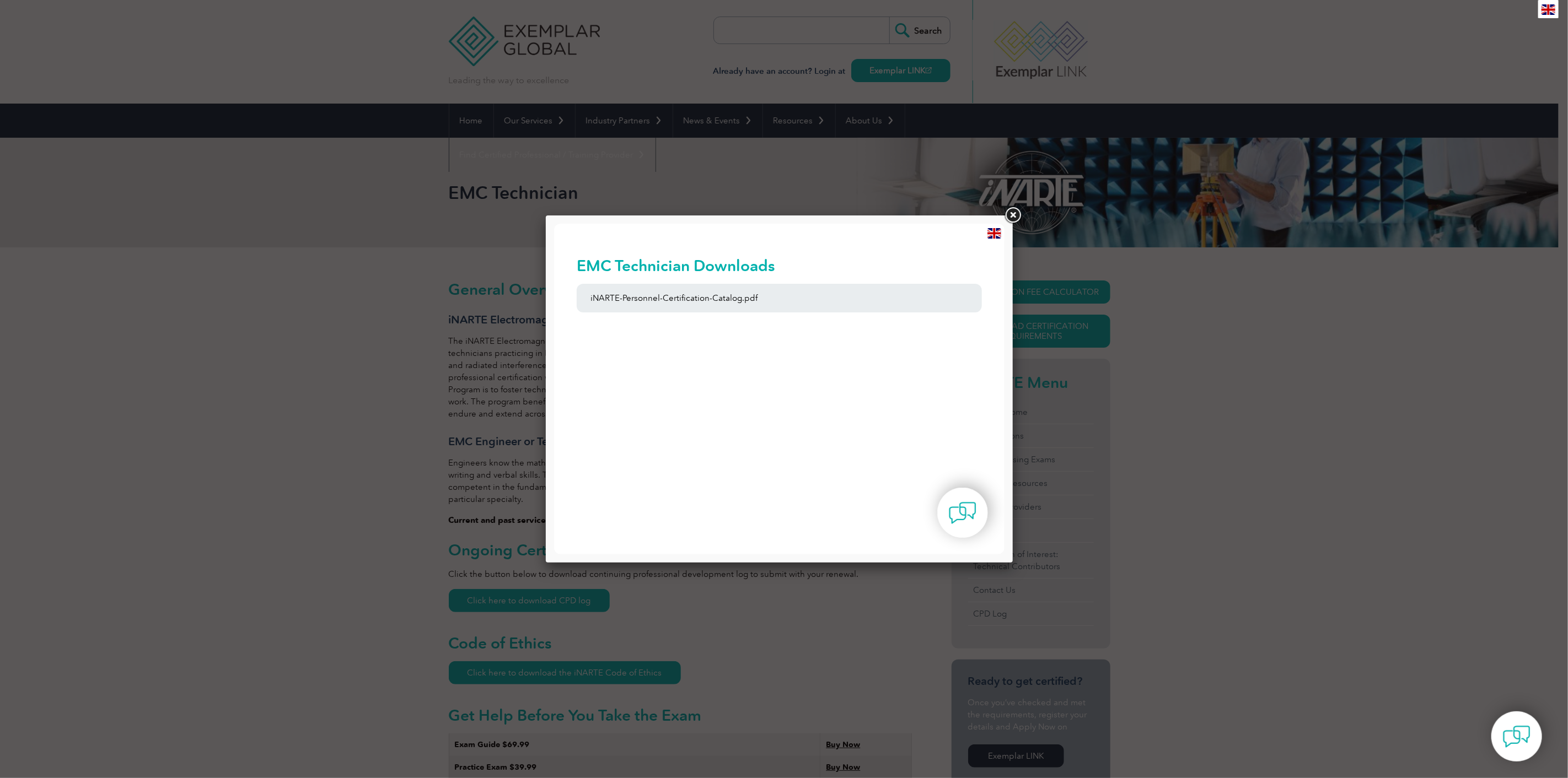
click at [1007, 211] on link at bounding box center [1012, 215] width 20 height 20
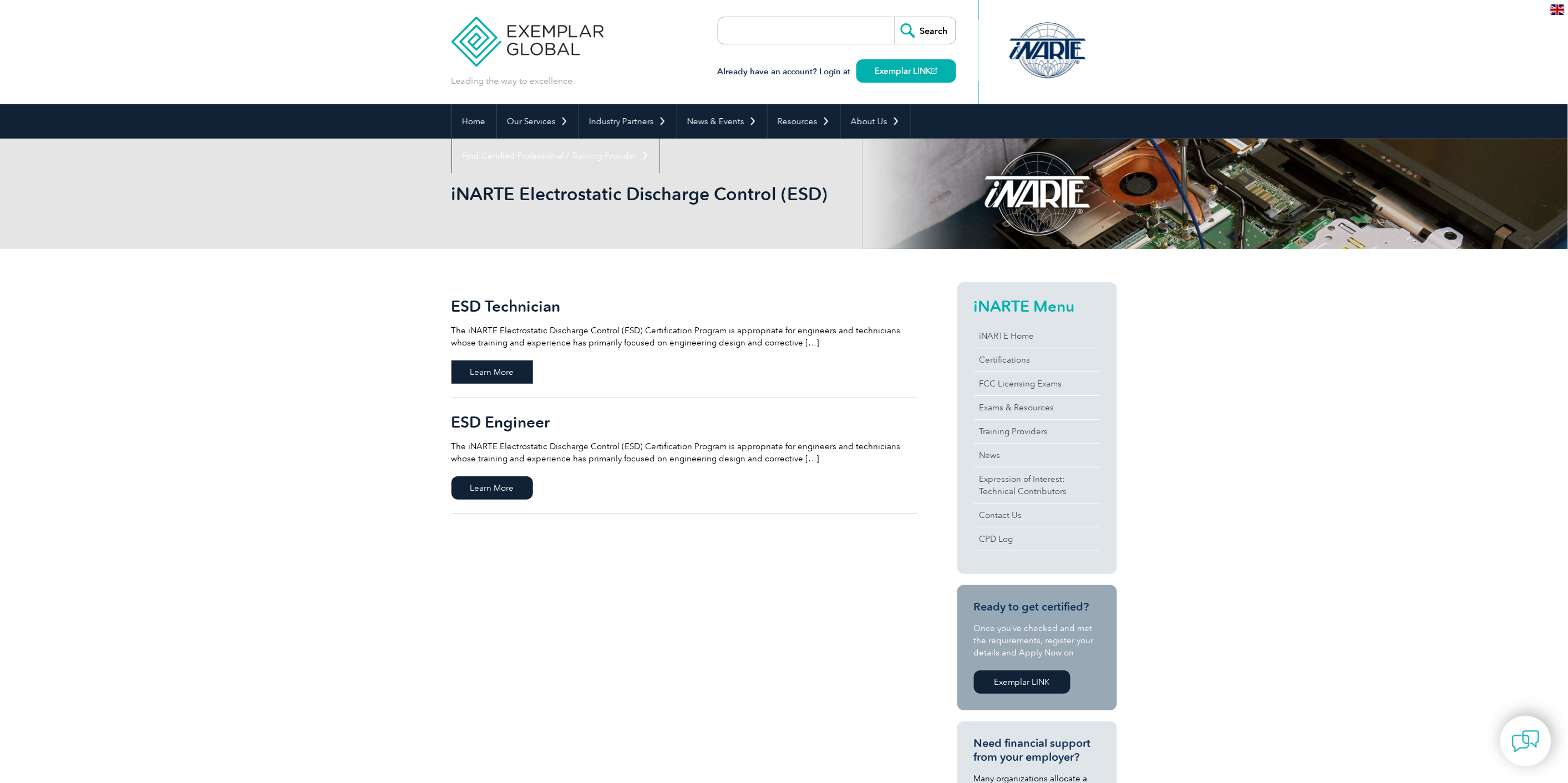
click at [508, 368] on span "Learn More" at bounding box center [492, 372] width 82 height 24
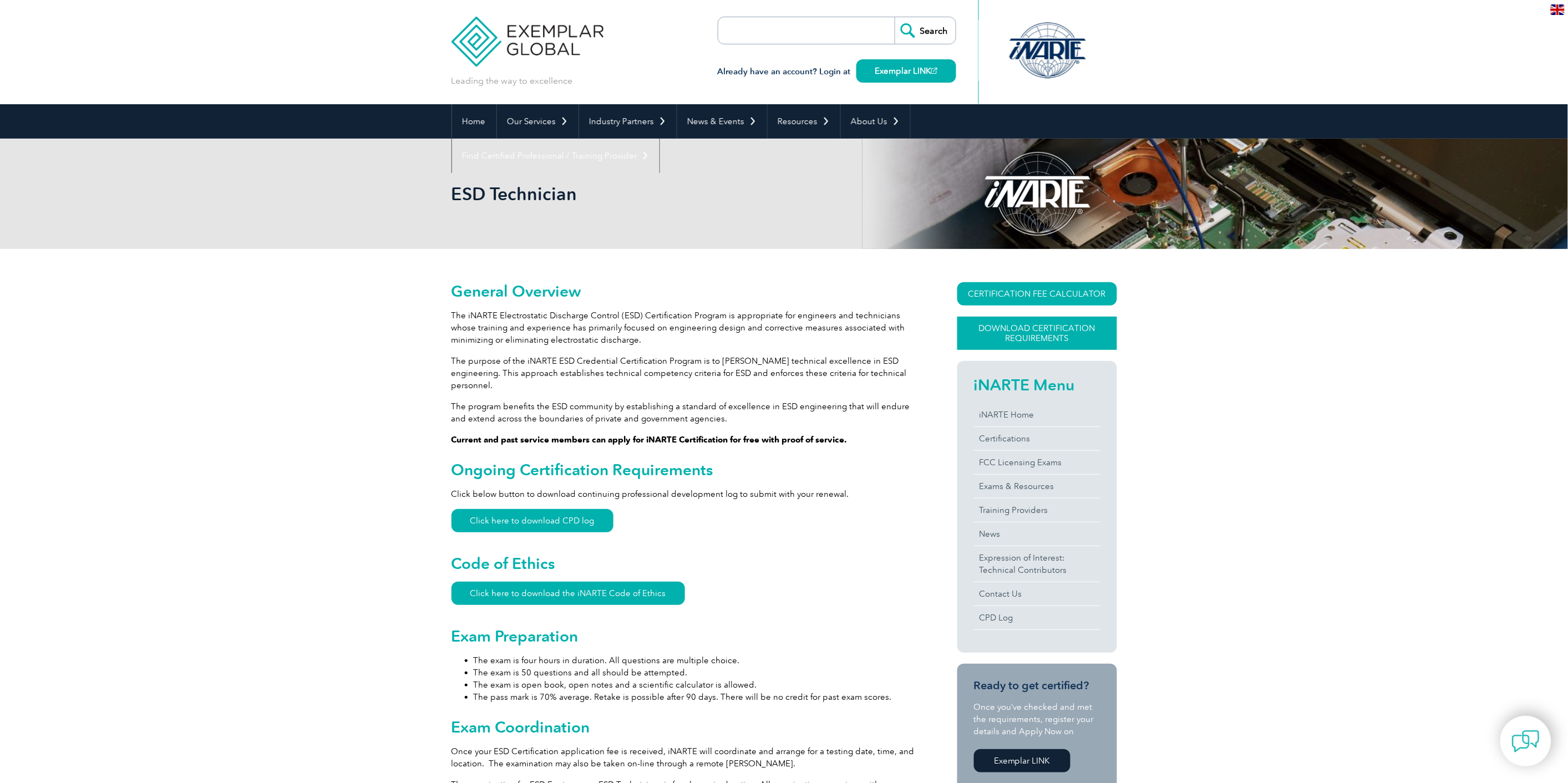
click at [1086, 348] on link "Download Certification Requirements" at bounding box center [1037, 333] width 160 height 33
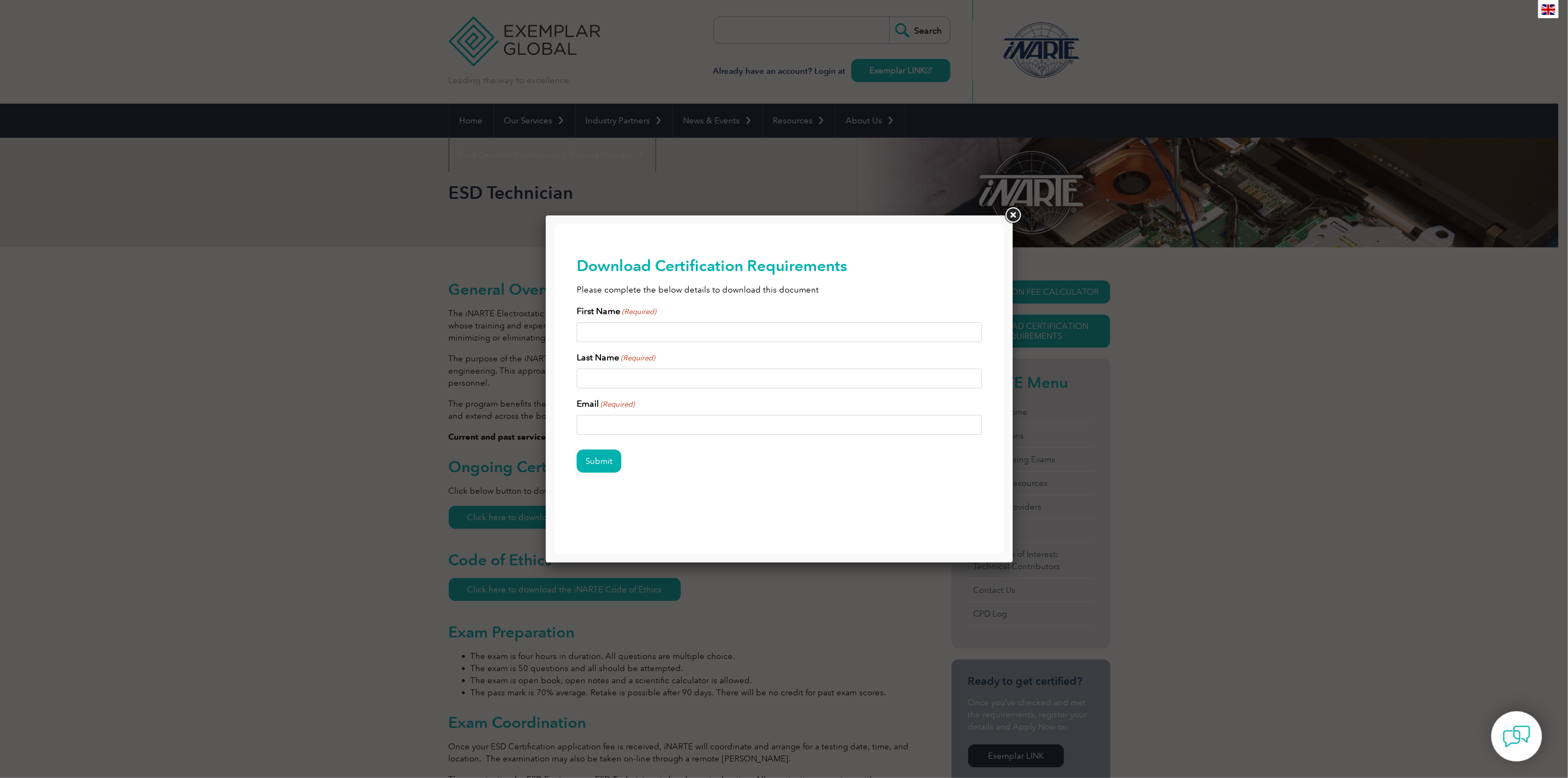
click at [620, 339] on input "First Name (Required)" at bounding box center [778, 331] width 405 height 20
type input "[PERSON_NAME]"
type input "h"
type input "[PERSON_NAME]"
paste input "[URL][DOMAIN_NAME]"
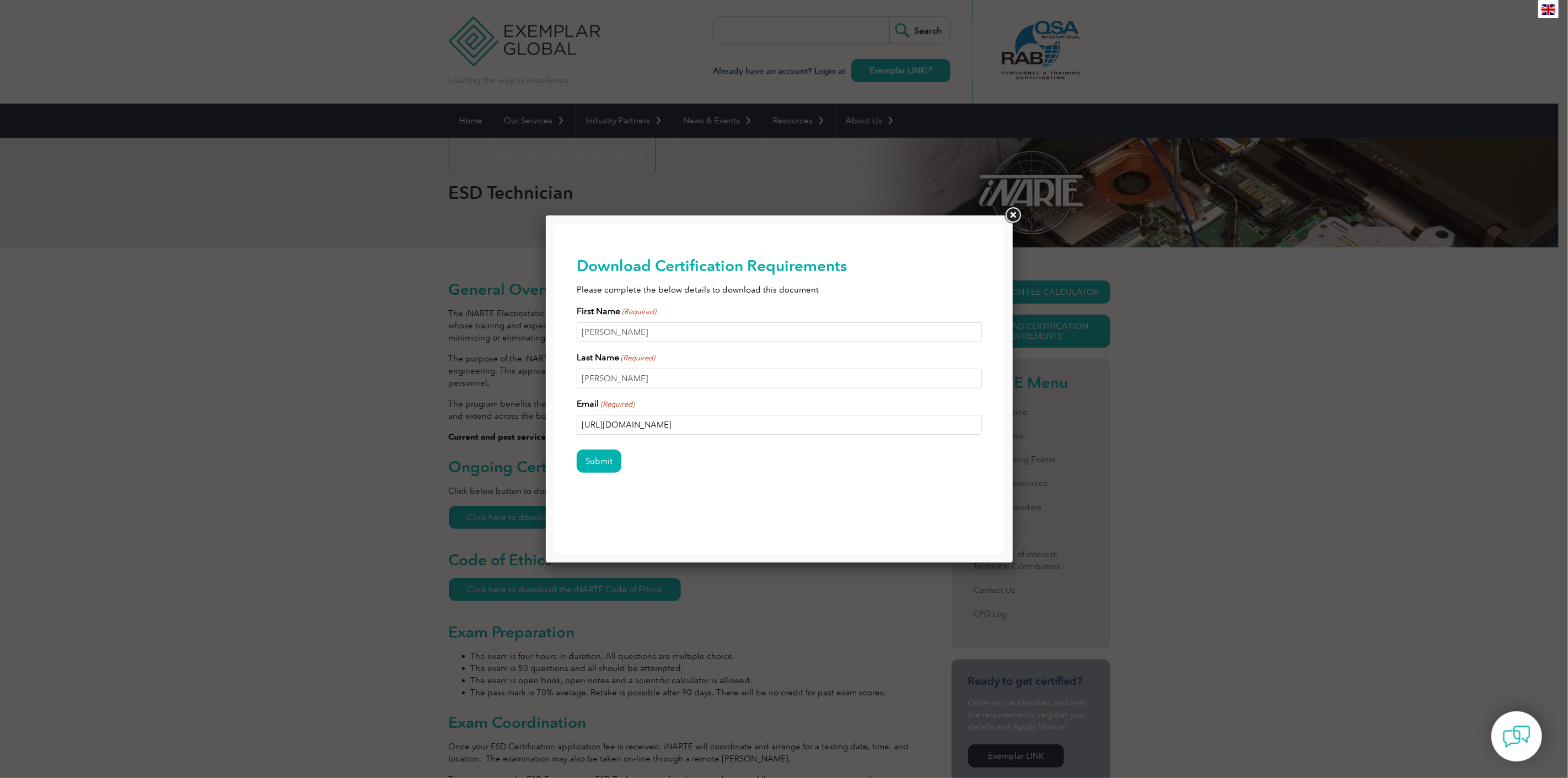
click at [703, 421] on input "[URL][DOMAIN_NAME]" at bounding box center [778, 424] width 405 height 20
type input "[EMAIL_ADDRESS][DOMAIN_NAME]"
click at [576, 449] on input "Submit" at bounding box center [598, 460] width 45 height 23
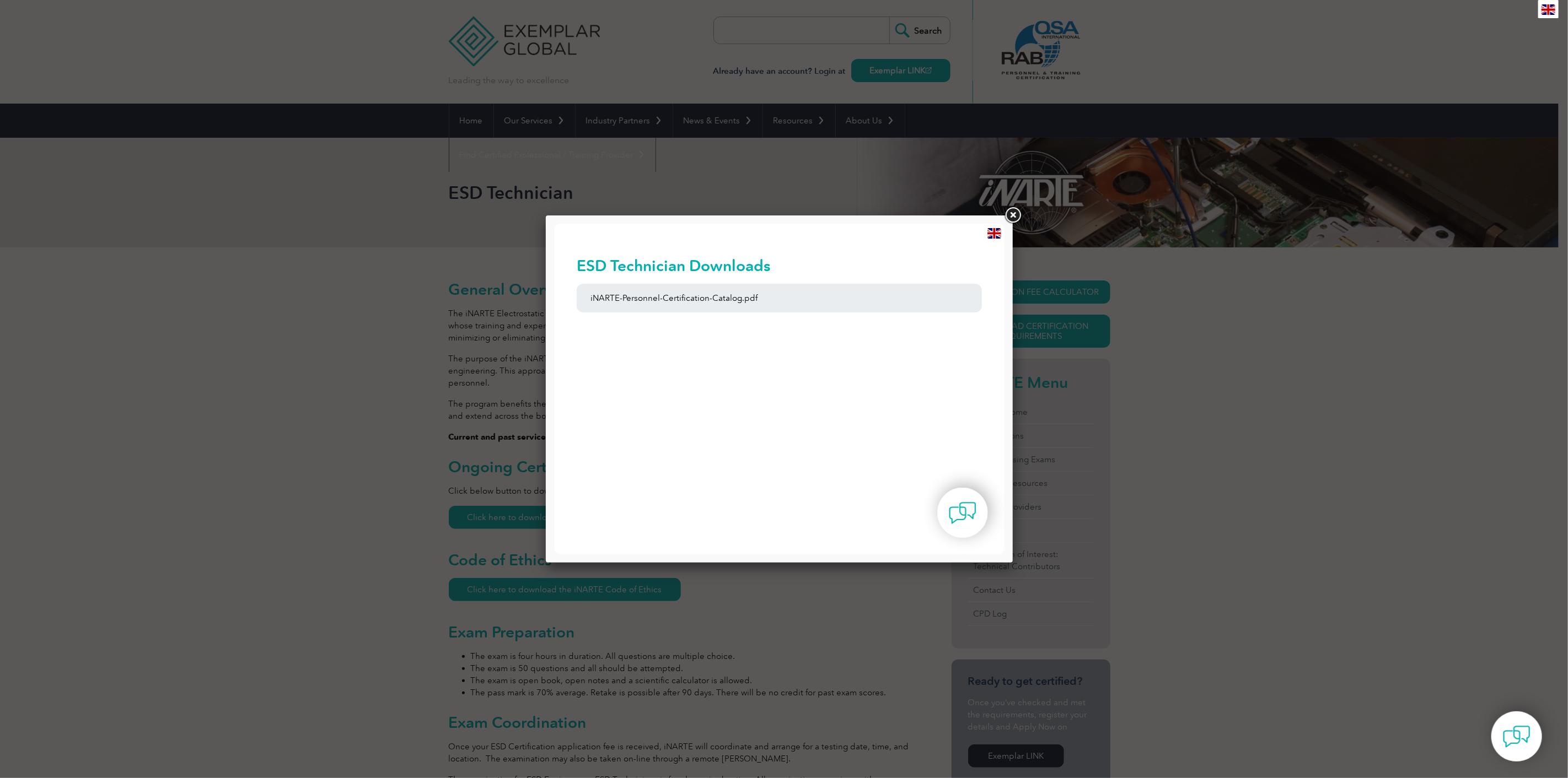
click at [1010, 216] on link at bounding box center [1012, 215] width 20 height 20
